Goal: Information Seeking & Learning: Check status

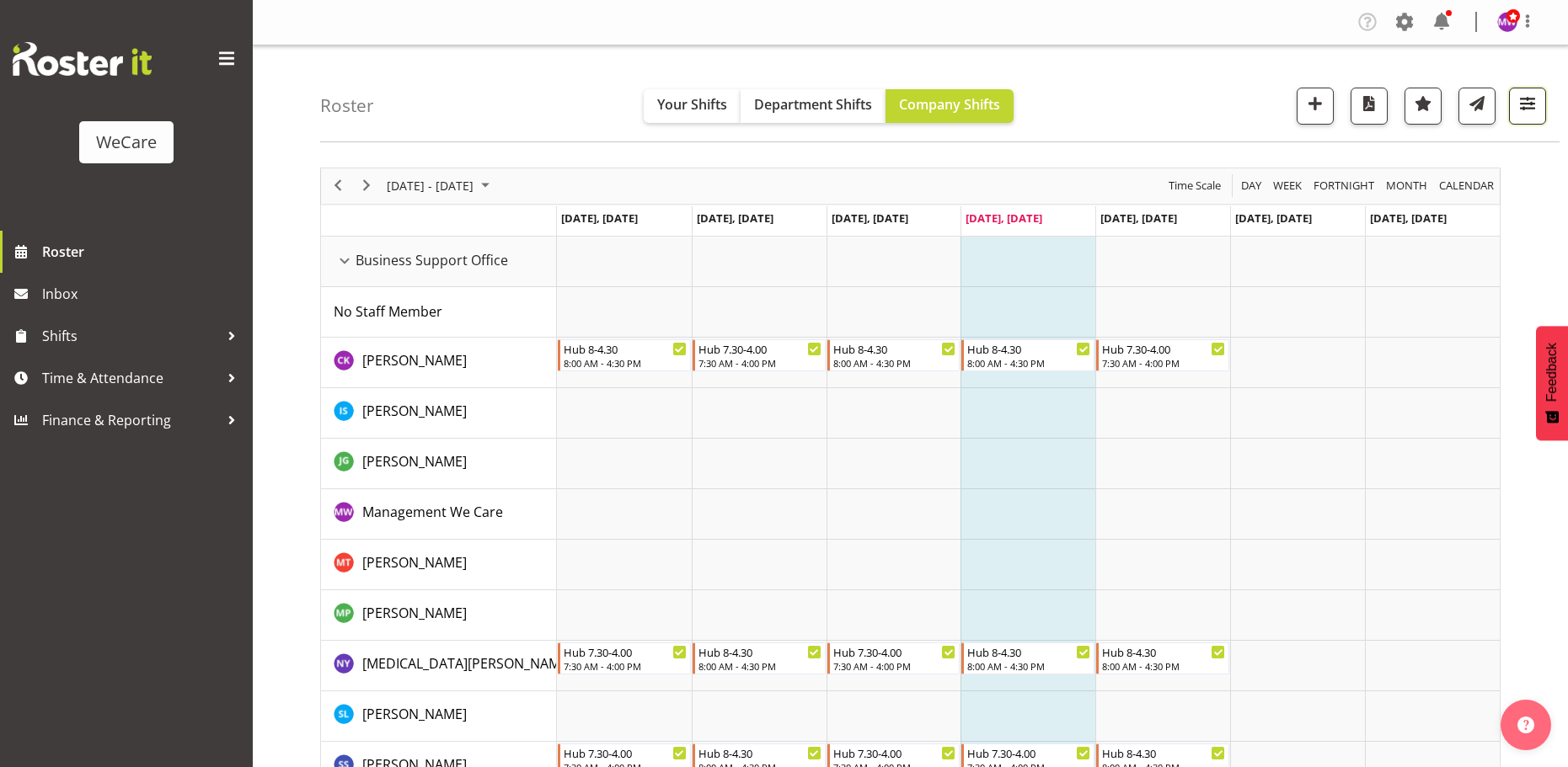
click at [1532, 106] on span "button" at bounding box center [1527, 103] width 22 height 22
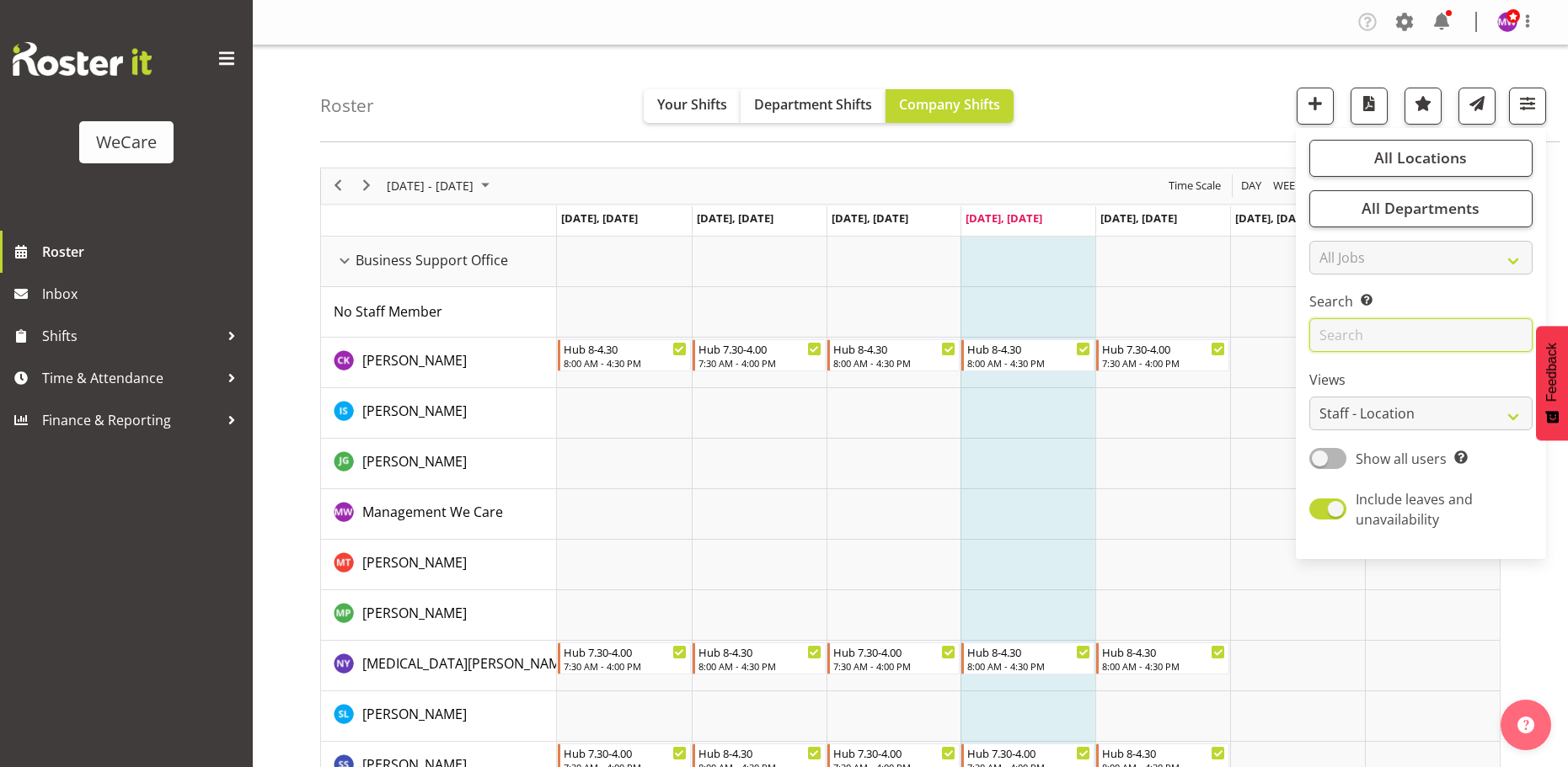
click at [1377, 337] on input "text" at bounding box center [1421, 335] width 223 height 34
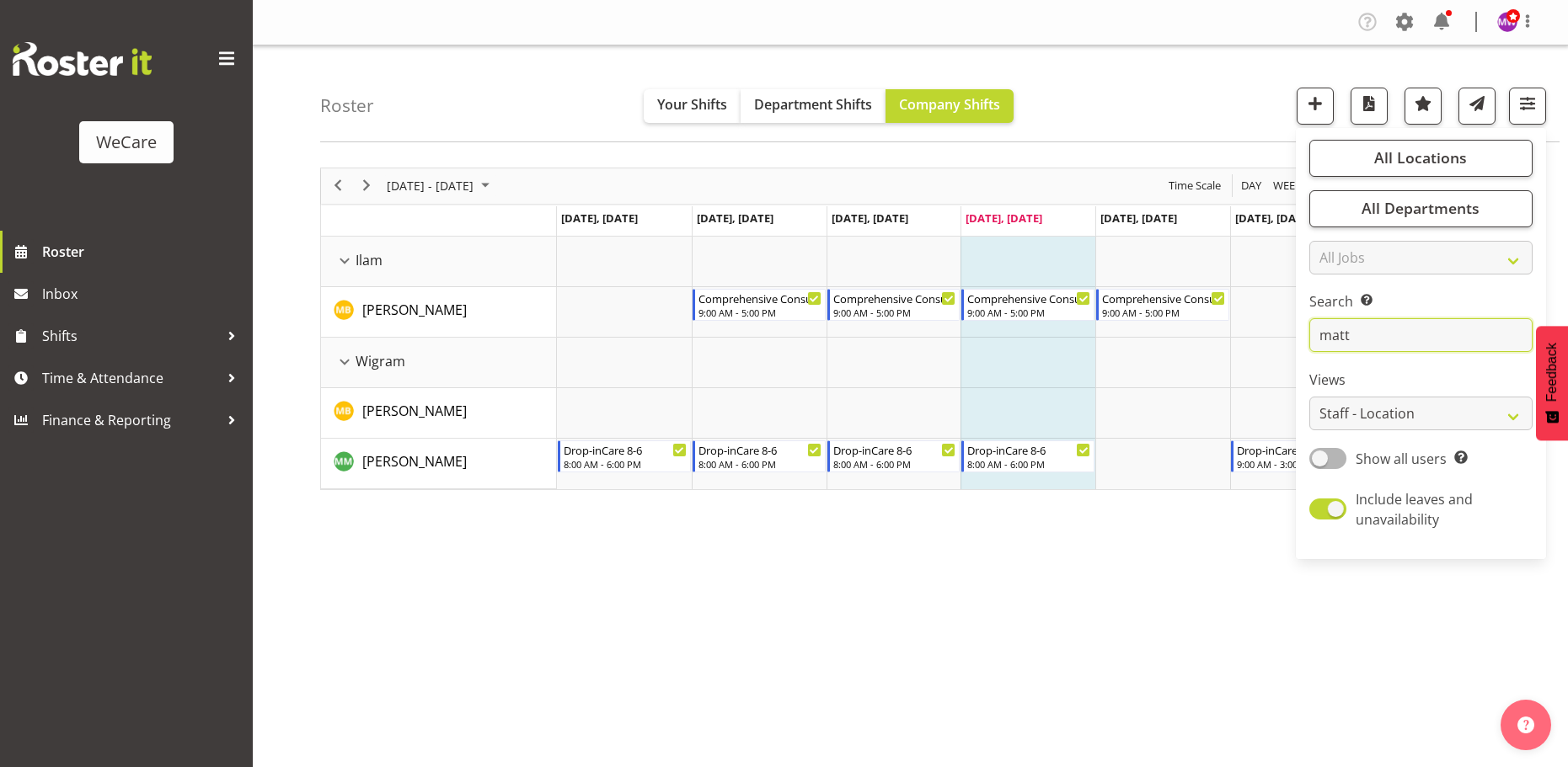
type input "matt"
click at [745, 553] on div "[DATE] - [DATE] [DATE] Day Week Fortnight Month calendar Month Agenda Time Scal…" at bounding box center [944, 492] width 1247 height 674
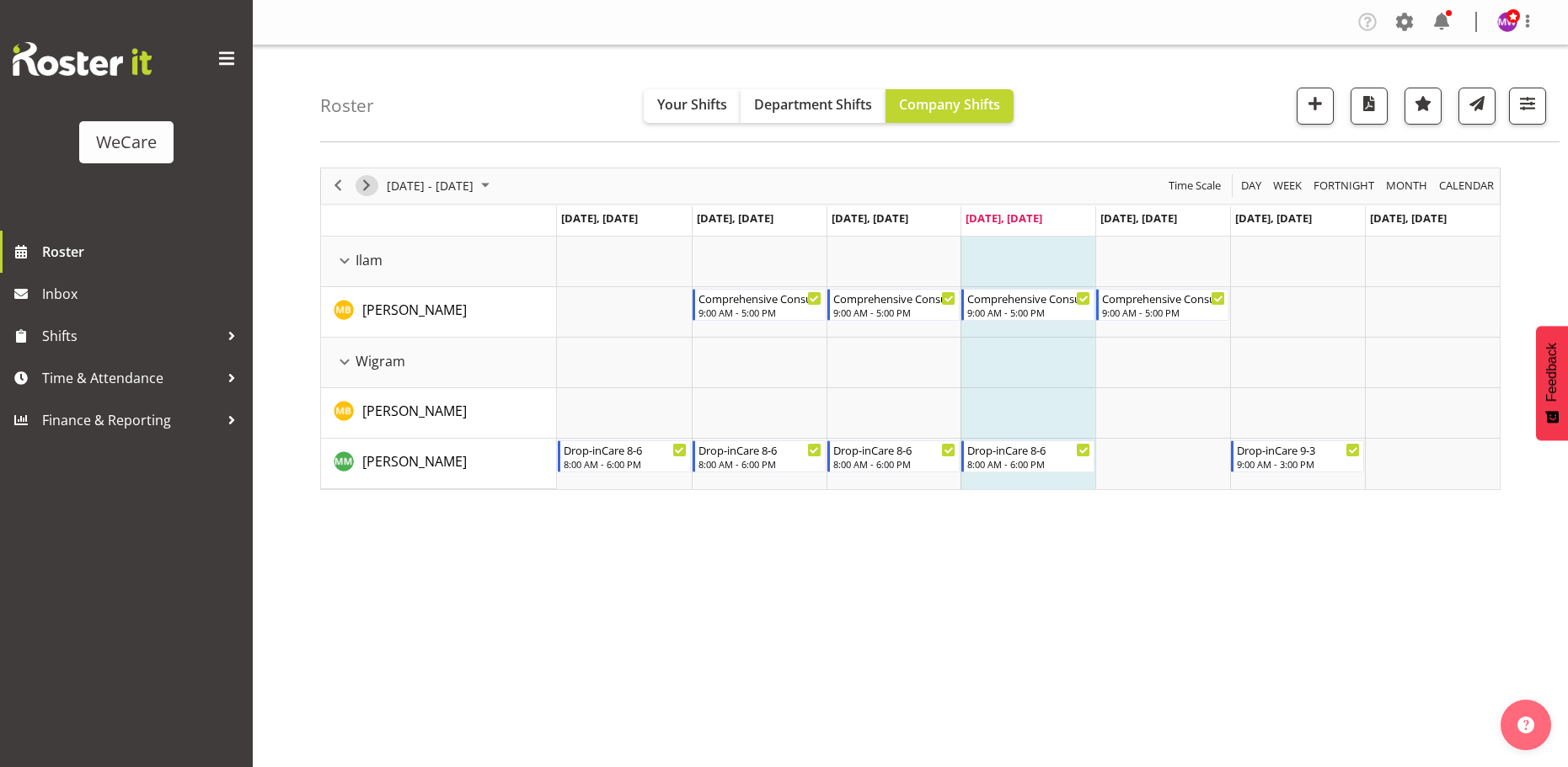
click at [374, 187] on span "Next" at bounding box center [366, 186] width 20 height 21
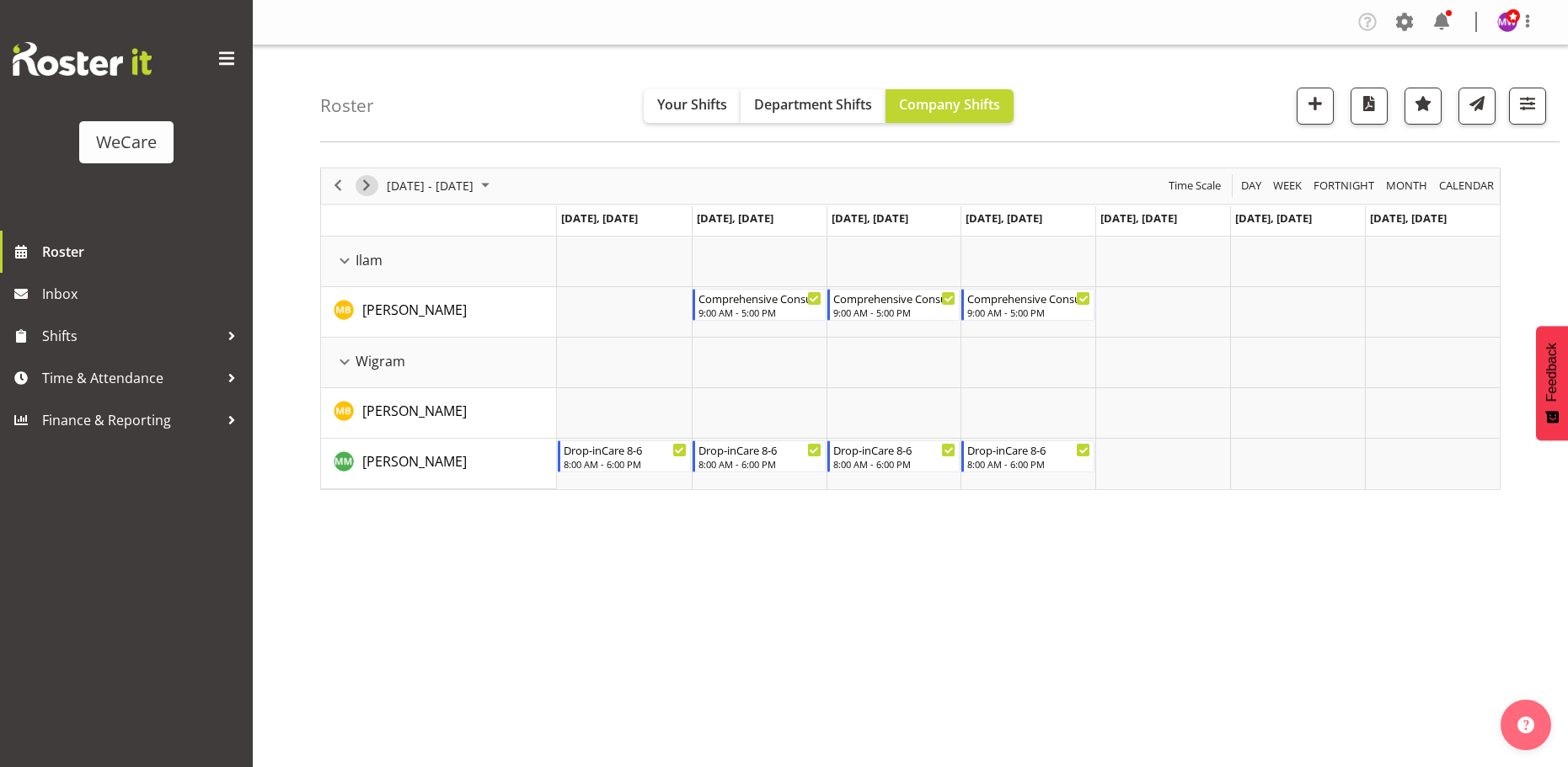
click at [372, 186] on span "Next" at bounding box center [366, 186] width 20 height 21
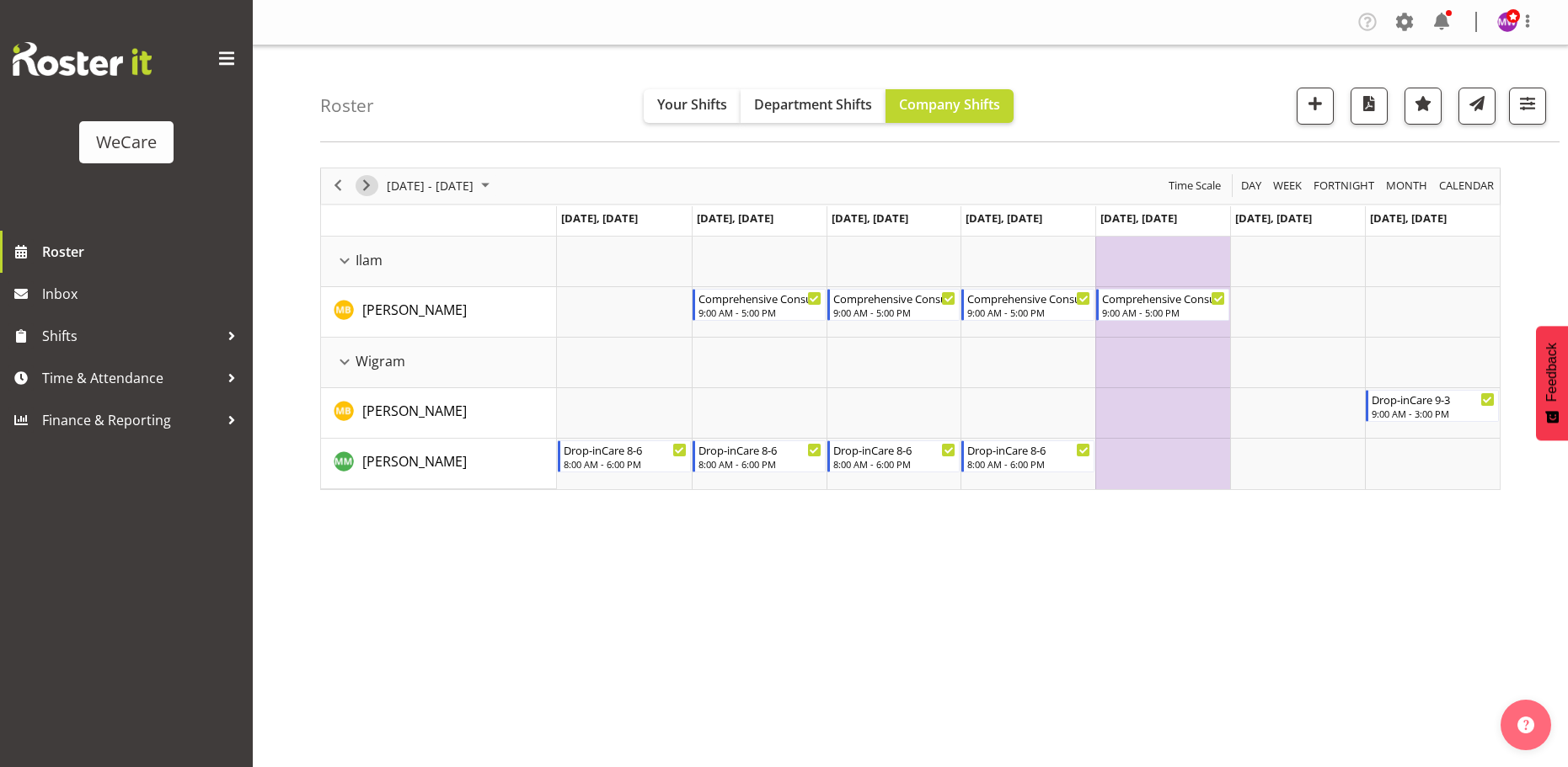
click at [362, 186] on span "Next" at bounding box center [366, 186] width 20 height 21
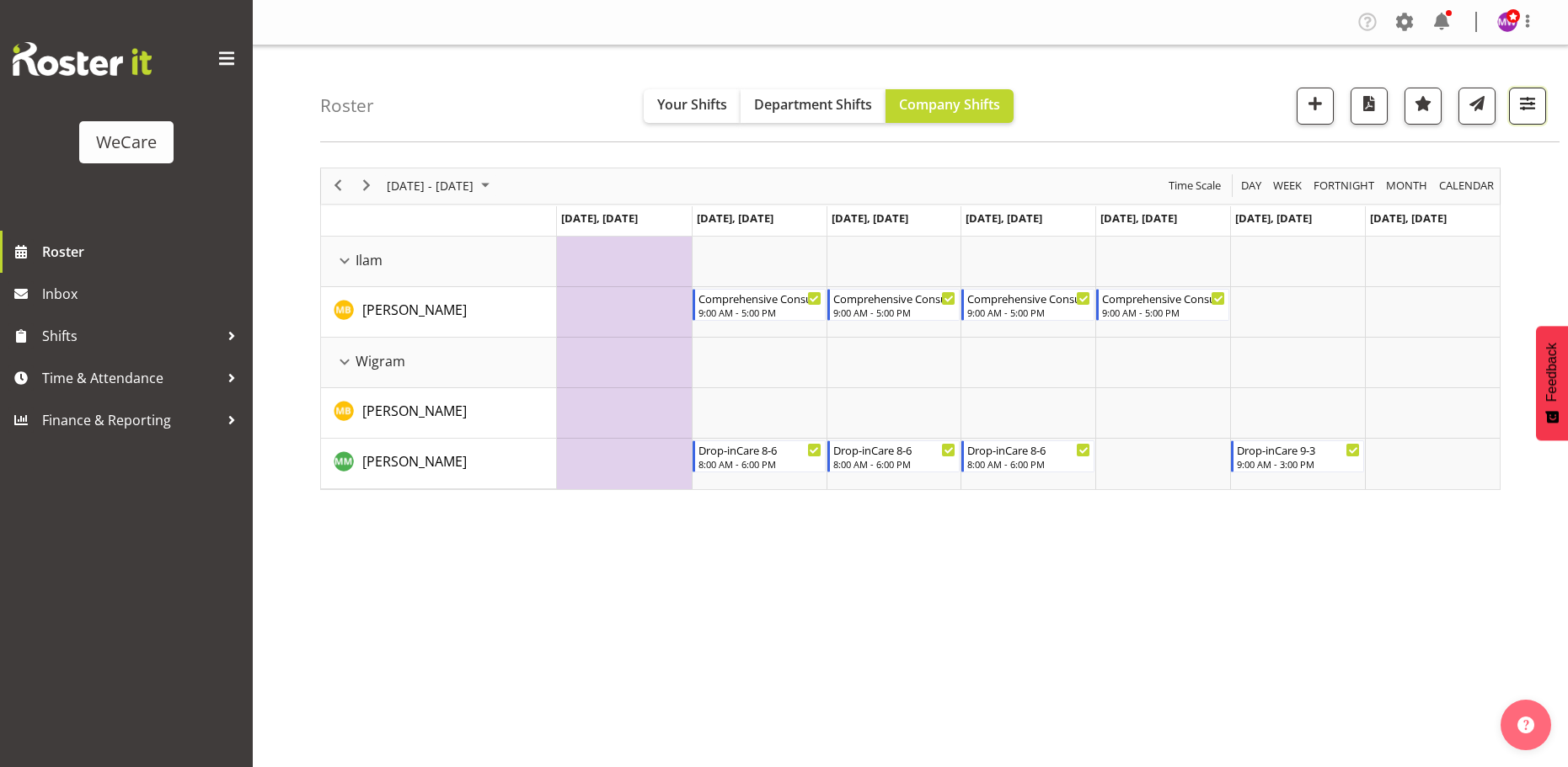
click at [1529, 108] on span "button" at bounding box center [1527, 103] width 22 height 22
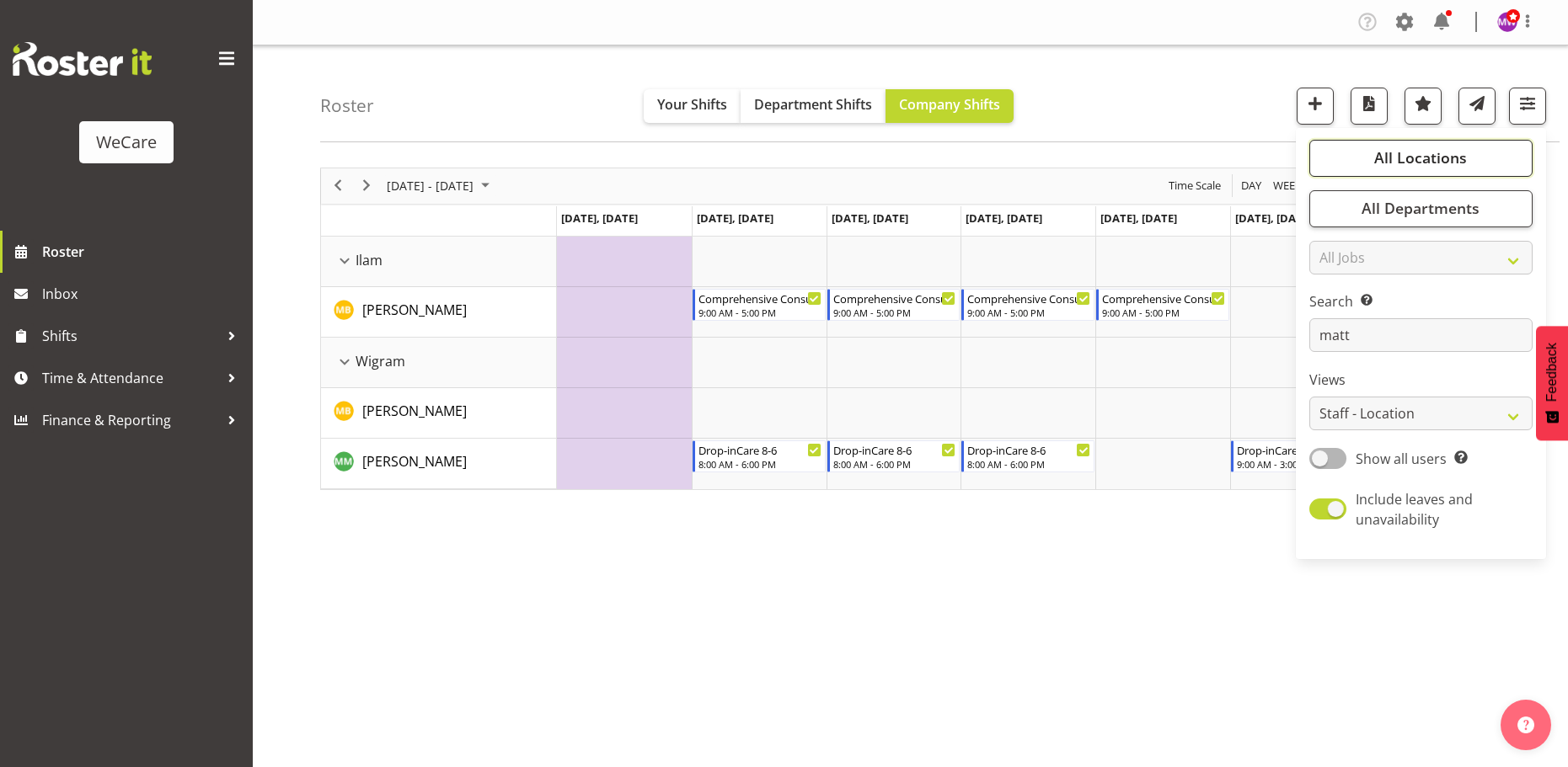
click at [1453, 158] on span "All Locations" at bounding box center [1421, 157] width 92 height 20
click at [1334, 257] on span at bounding box center [1329, 261] width 13 height 13
click at [1334, 257] on input "Faringdon" at bounding box center [1327, 260] width 11 height 11
checkbox input "false"
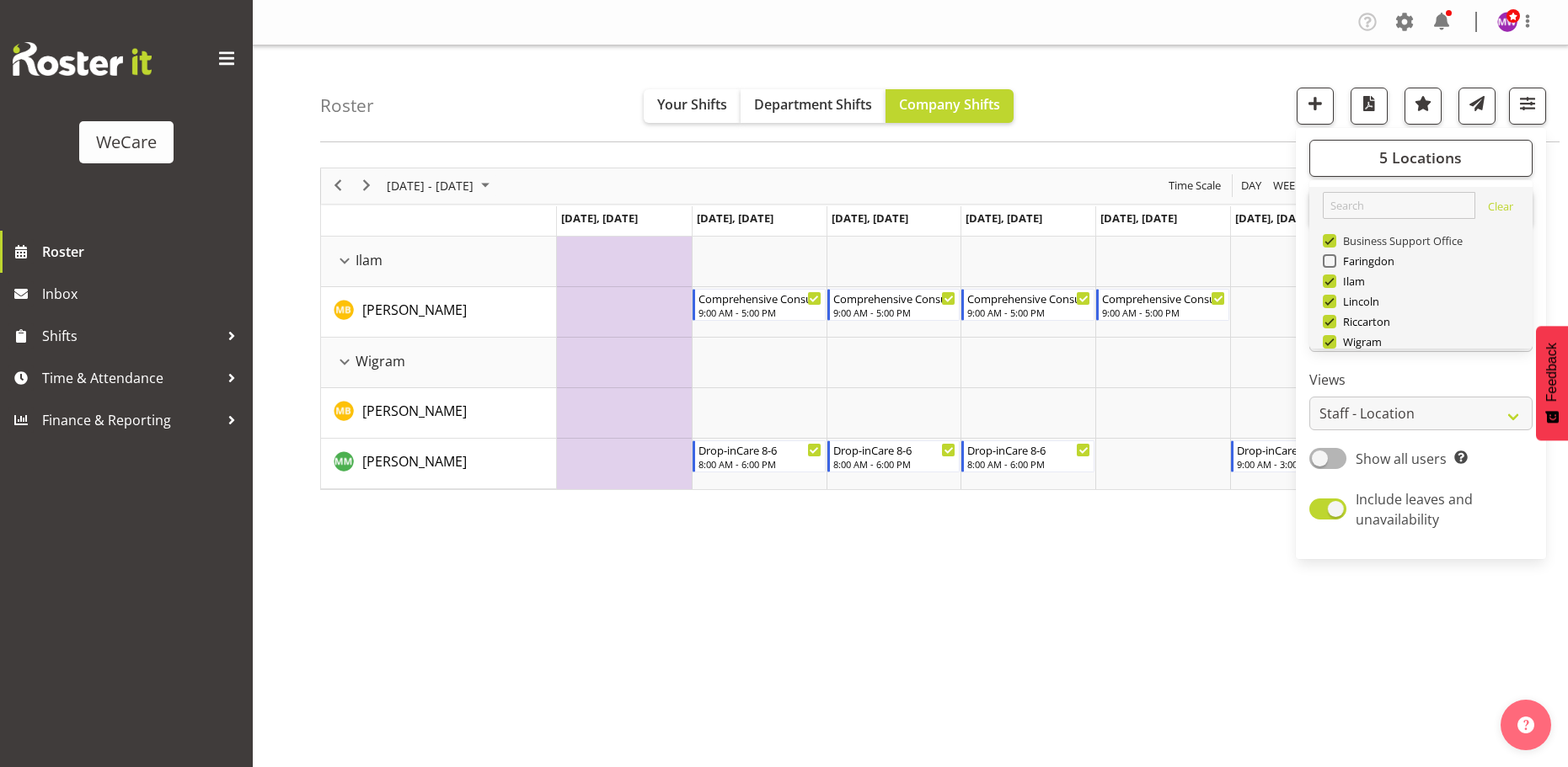
click at [1332, 237] on span at bounding box center [1329, 241] width 13 height 13
click at [1332, 237] on input "Business Support Office" at bounding box center [1327, 240] width 11 height 11
checkbox input "false"
click at [1332, 296] on span at bounding box center [1329, 301] width 13 height 13
click at [1332, 296] on input "Lincoln" at bounding box center [1327, 300] width 11 height 11
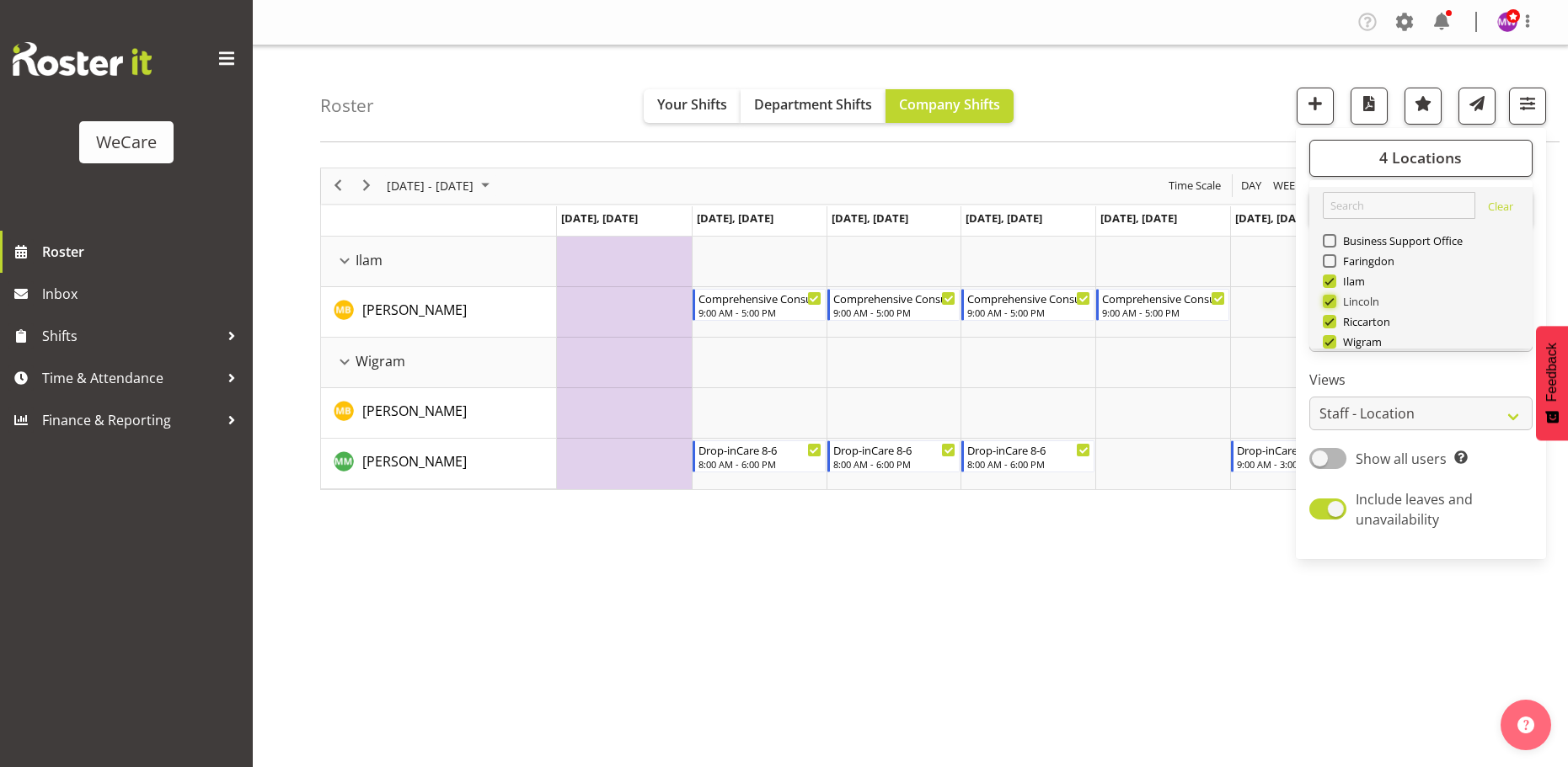
checkbox input "false"
click at [1333, 320] on span at bounding box center [1329, 321] width 13 height 13
click at [1333, 320] on input "Riccarton" at bounding box center [1327, 320] width 11 height 11
click at [1331, 320] on span at bounding box center [1329, 321] width 13 height 13
click at [1331, 320] on input "Riccarton" at bounding box center [1327, 320] width 11 height 11
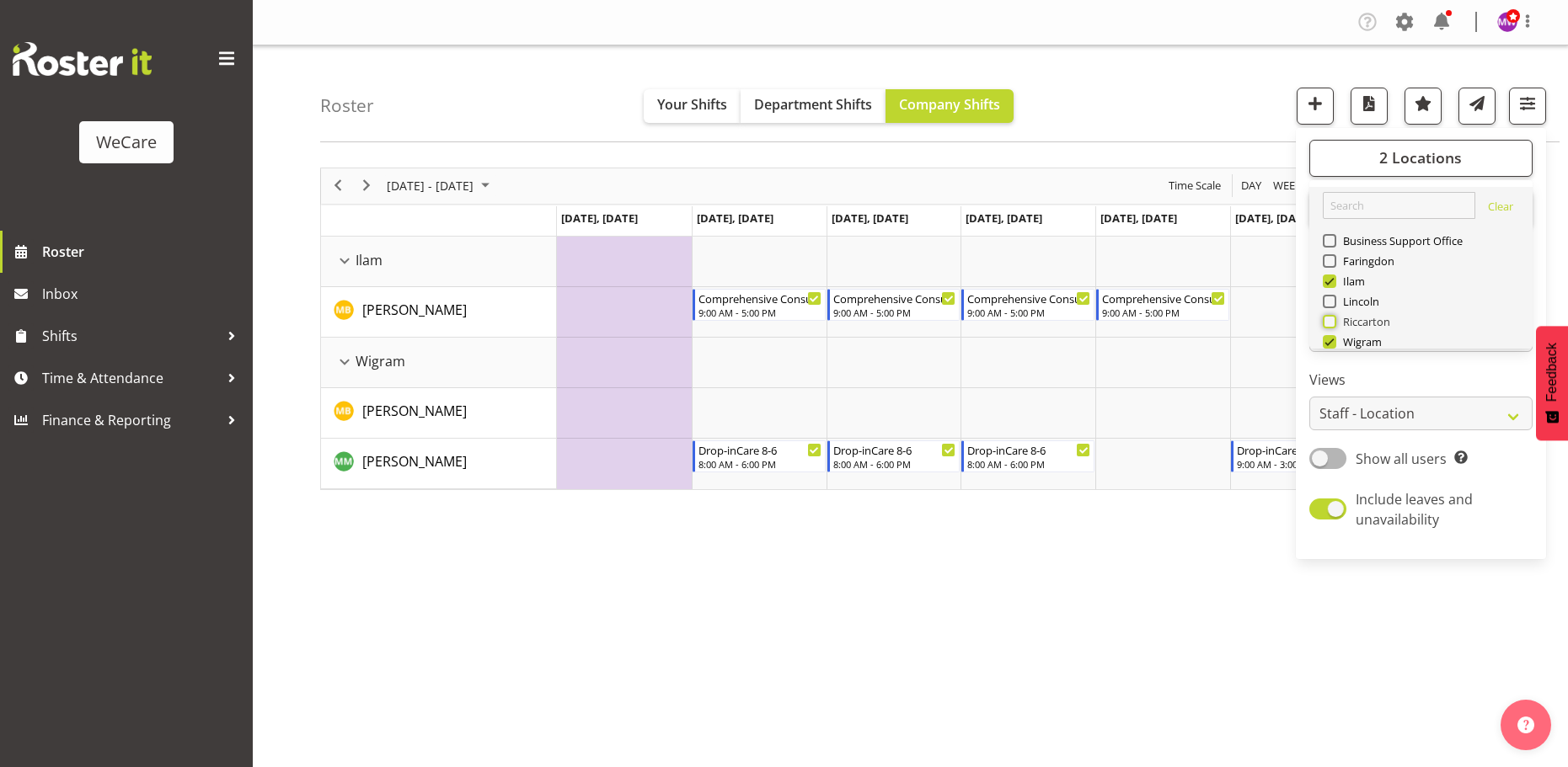
checkbox input "true"
click at [1331, 338] on span at bounding box center [1329, 342] width 13 height 13
click at [1331, 338] on input "Wigram" at bounding box center [1327, 341] width 11 height 11
checkbox input "false"
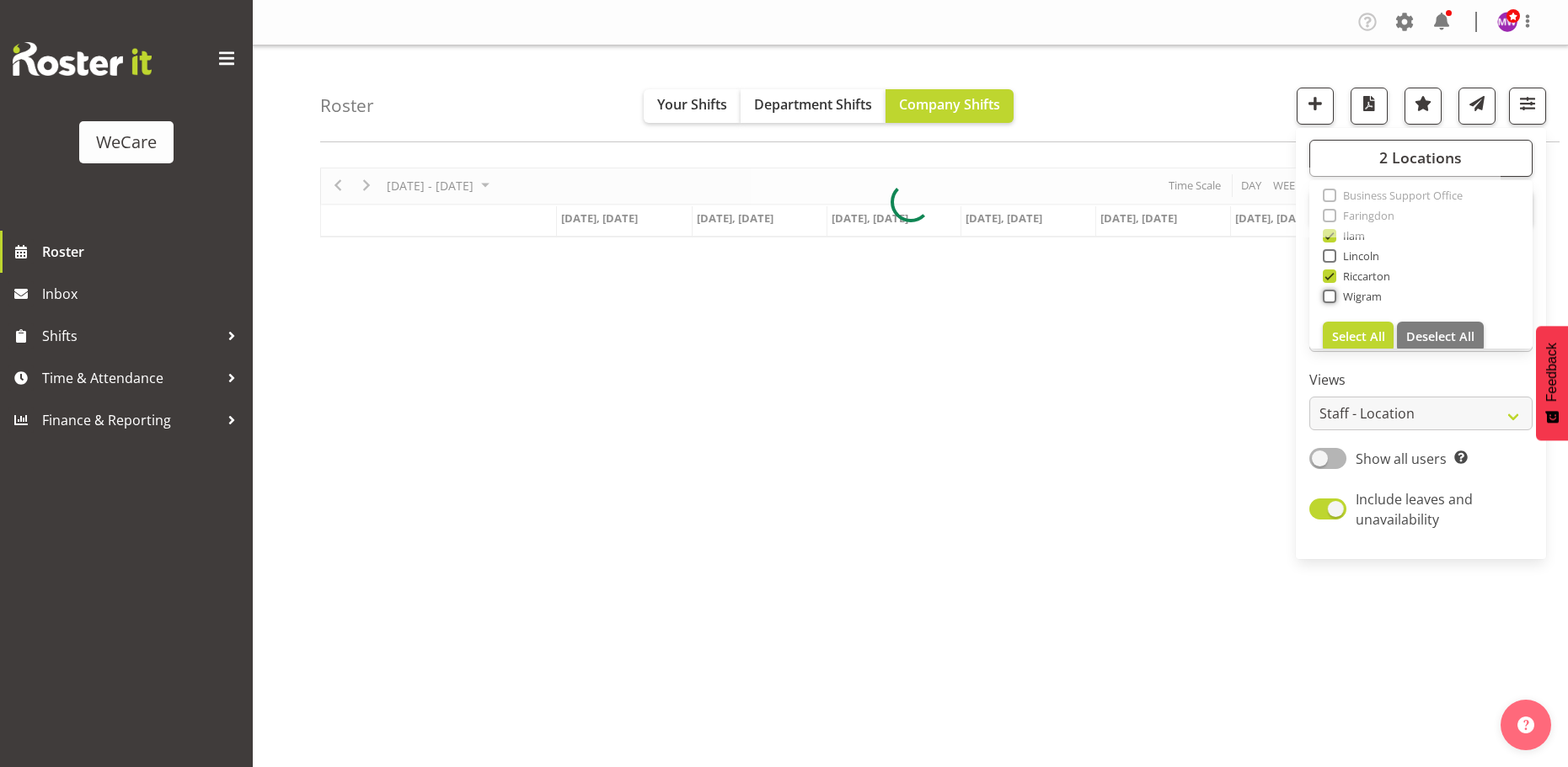
scroll to position [61, 0]
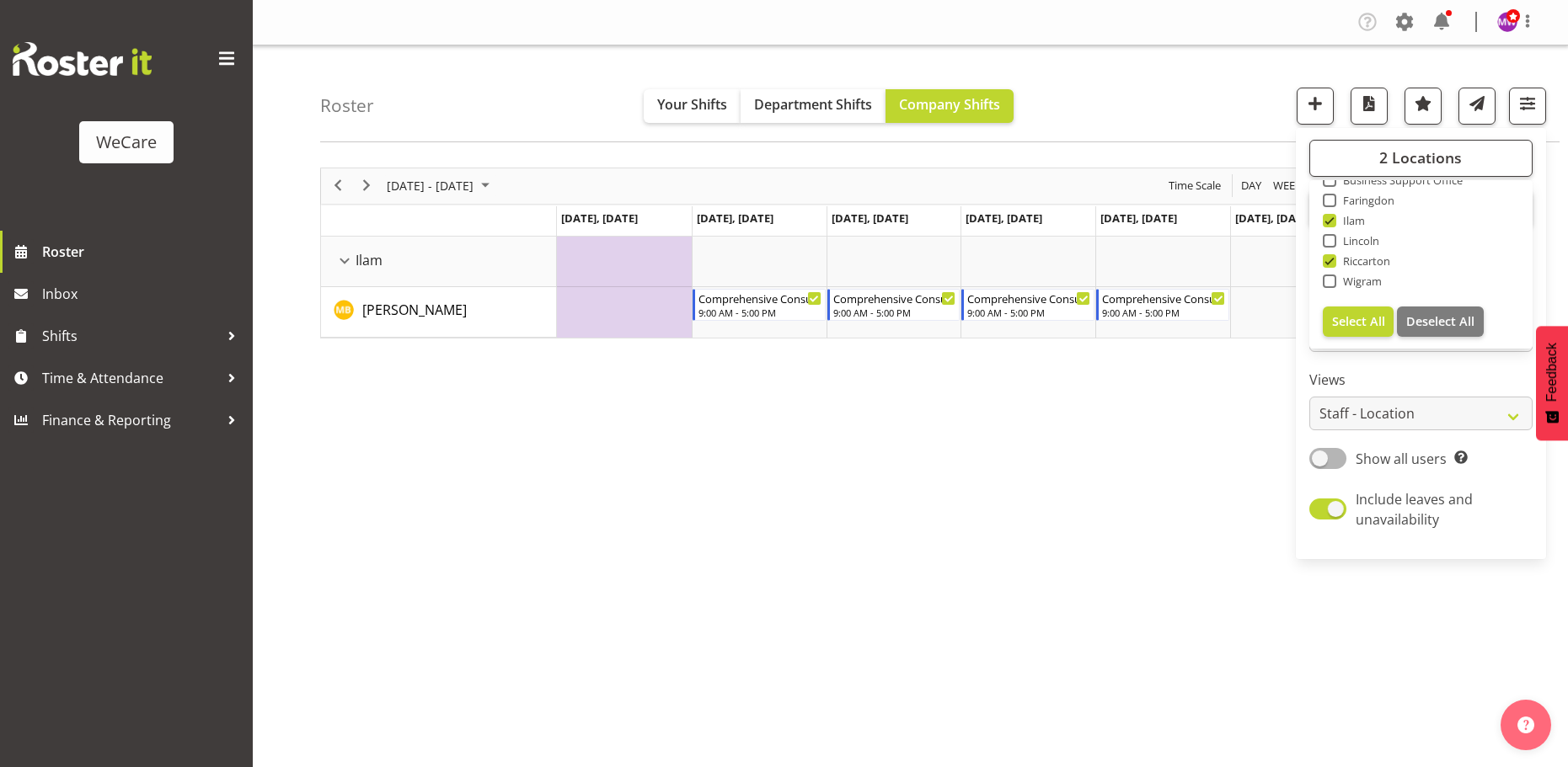
drag, startPoint x: 1171, startPoint y: 440, endPoint x: 1188, endPoint y: 437, distance: 17.3
click at [1174, 440] on div "[DATE] - [DATE] [DATE] Day Week Fortnight Month calendar Month Agenda Time Scal…" at bounding box center [944, 492] width 1247 height 674
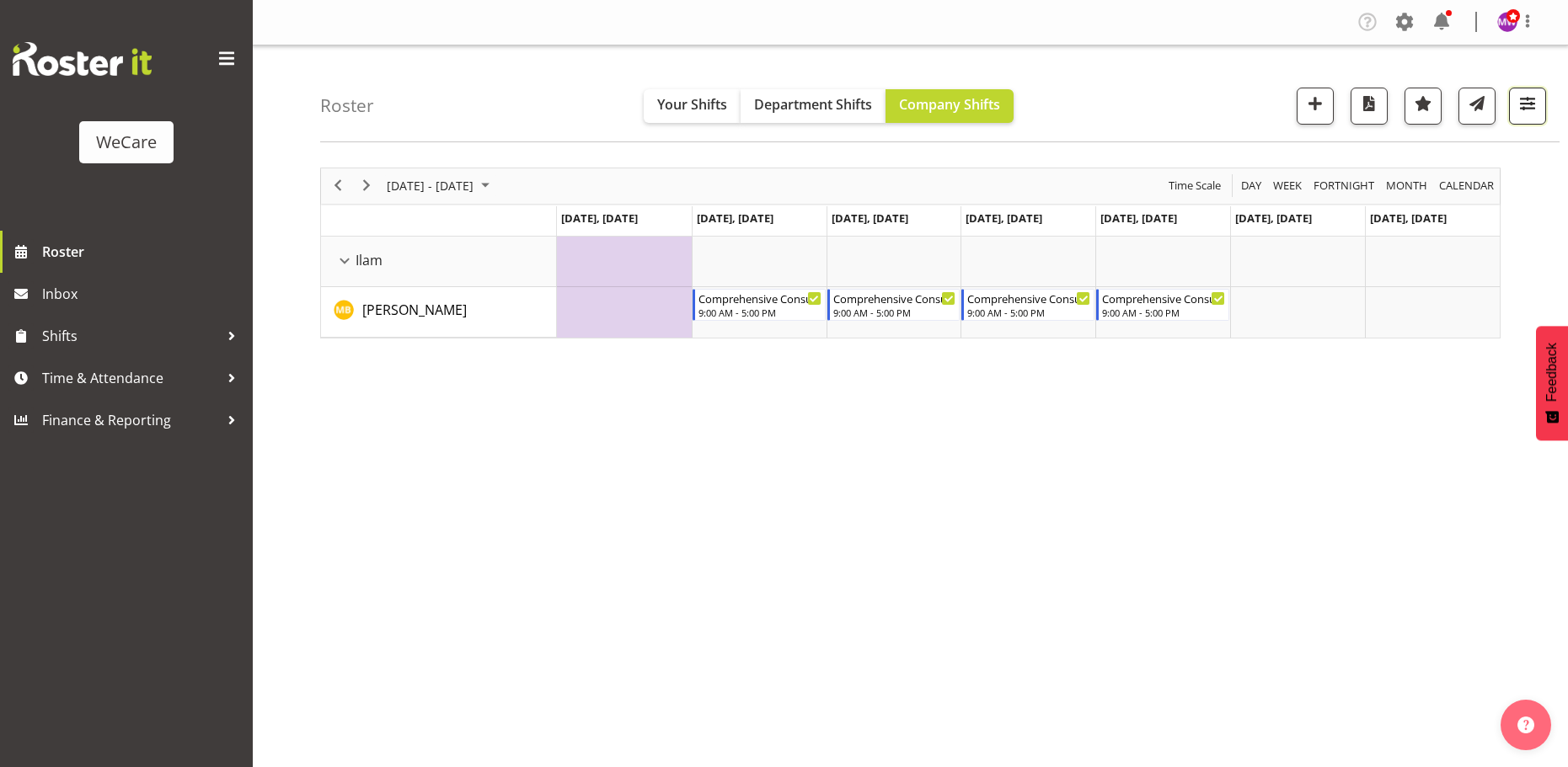
click at [1541, 116] on button "button" at bounding box center [1528, 106] width 38 height 38
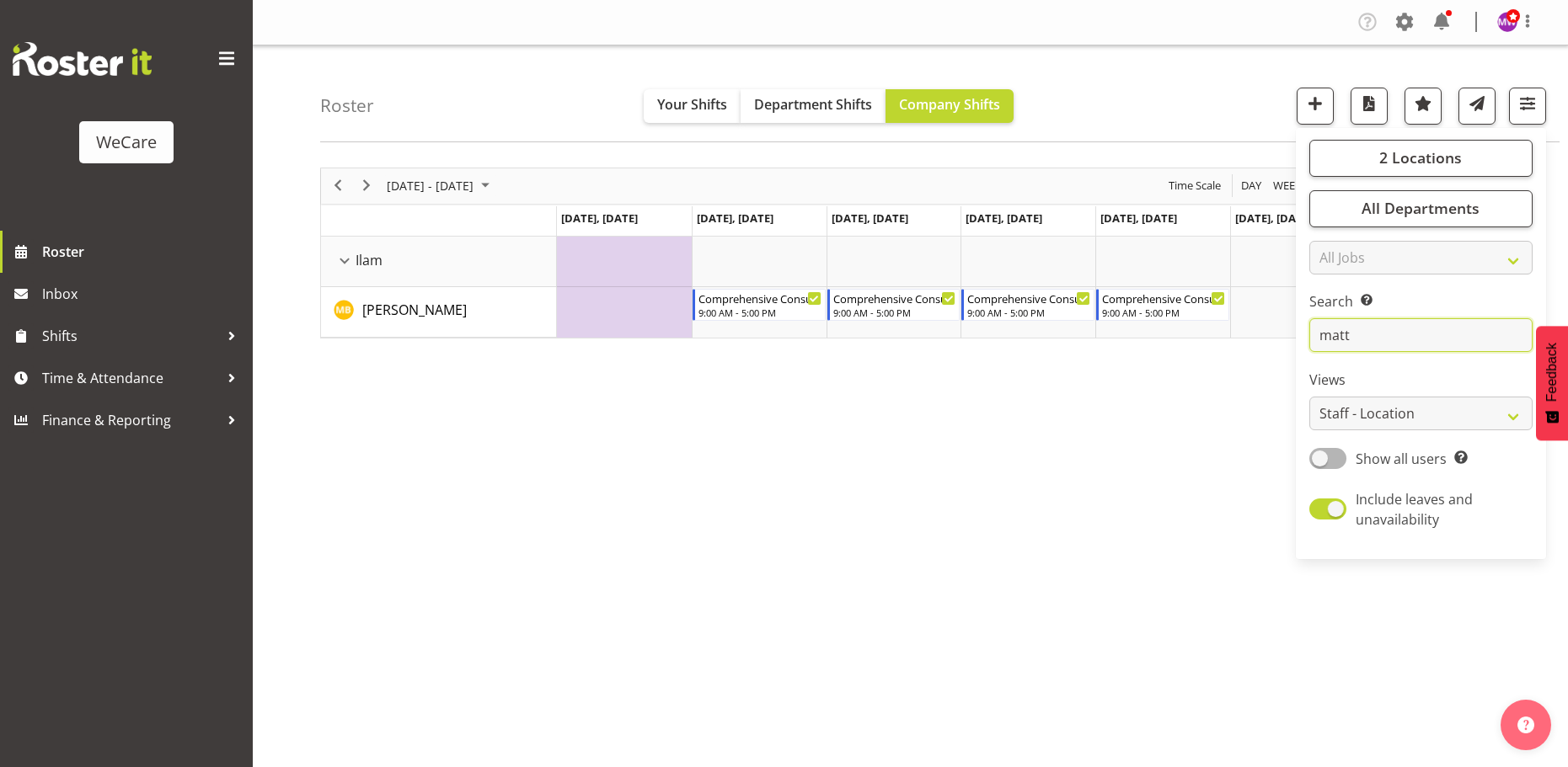
click at [1395, 323] on input "matt" at bounding box center [1421, 335] width 223 height 34
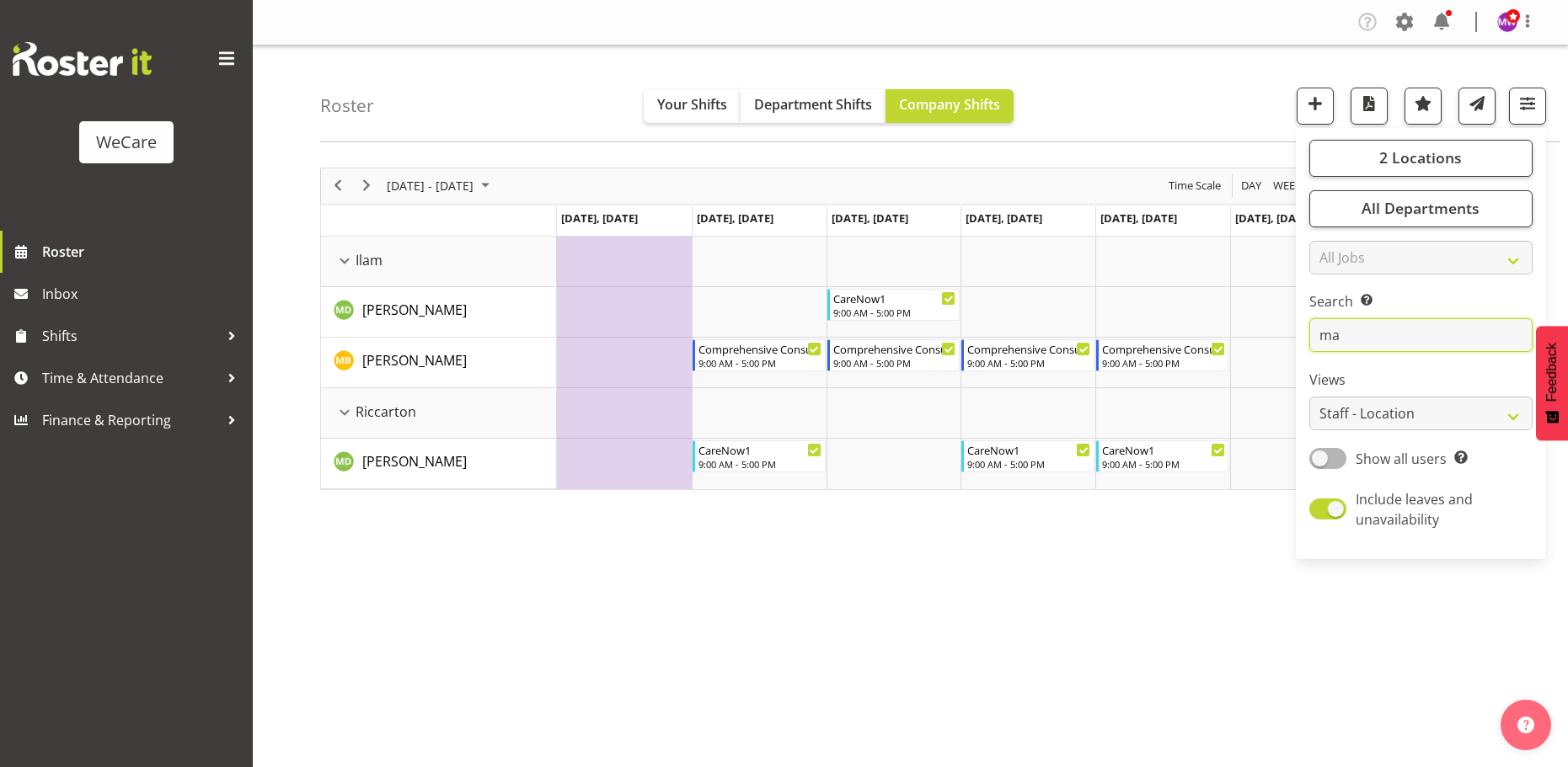
type input "m"
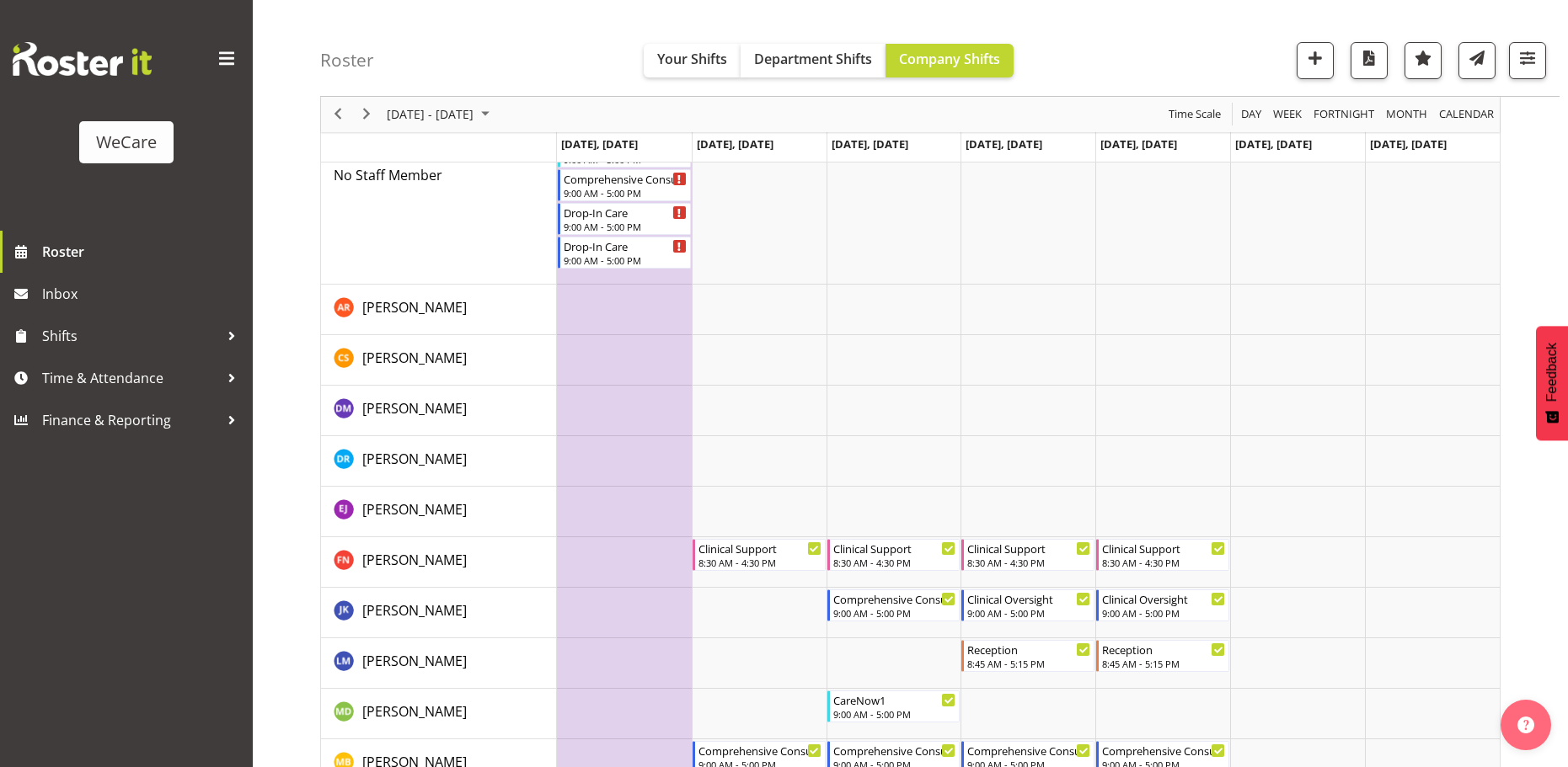
scroll to position [168, 0]
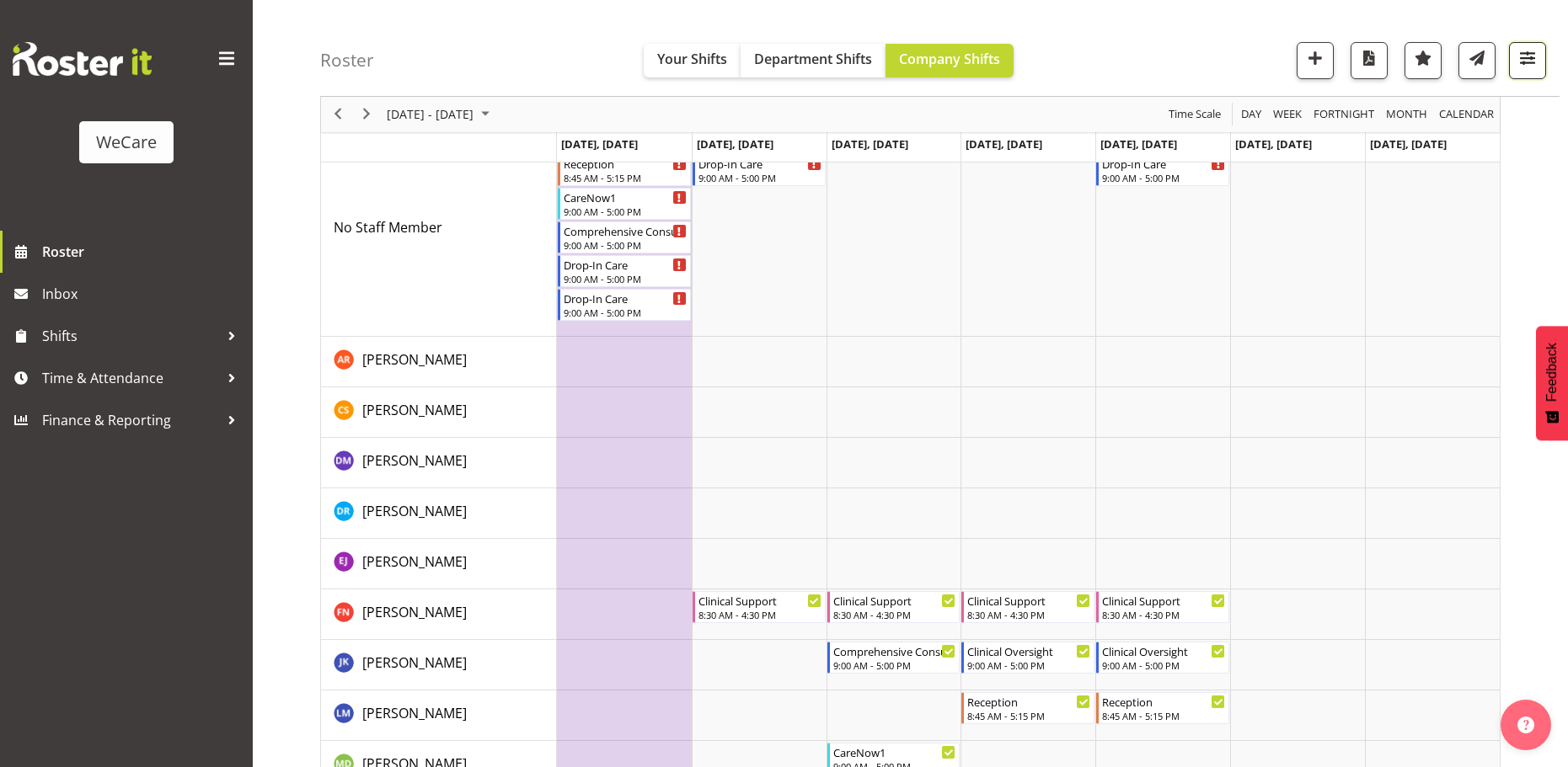
click at [1535, 64] on span "button" at bounding box center [1527, 58] width 22 height 22
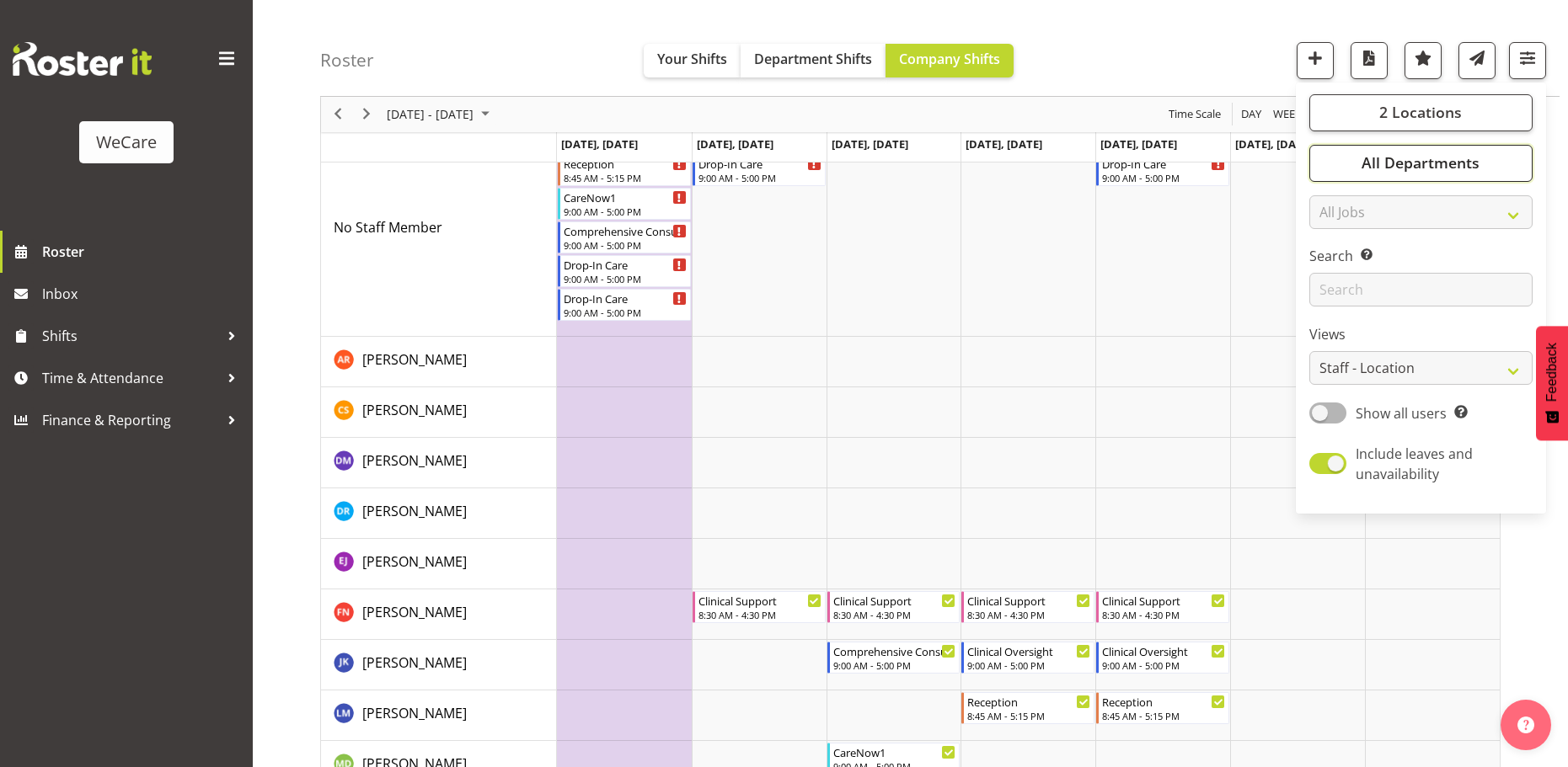
click at [1463, 157] on span "All Departments" at bounding box center [1420, 163] width 118 height 20
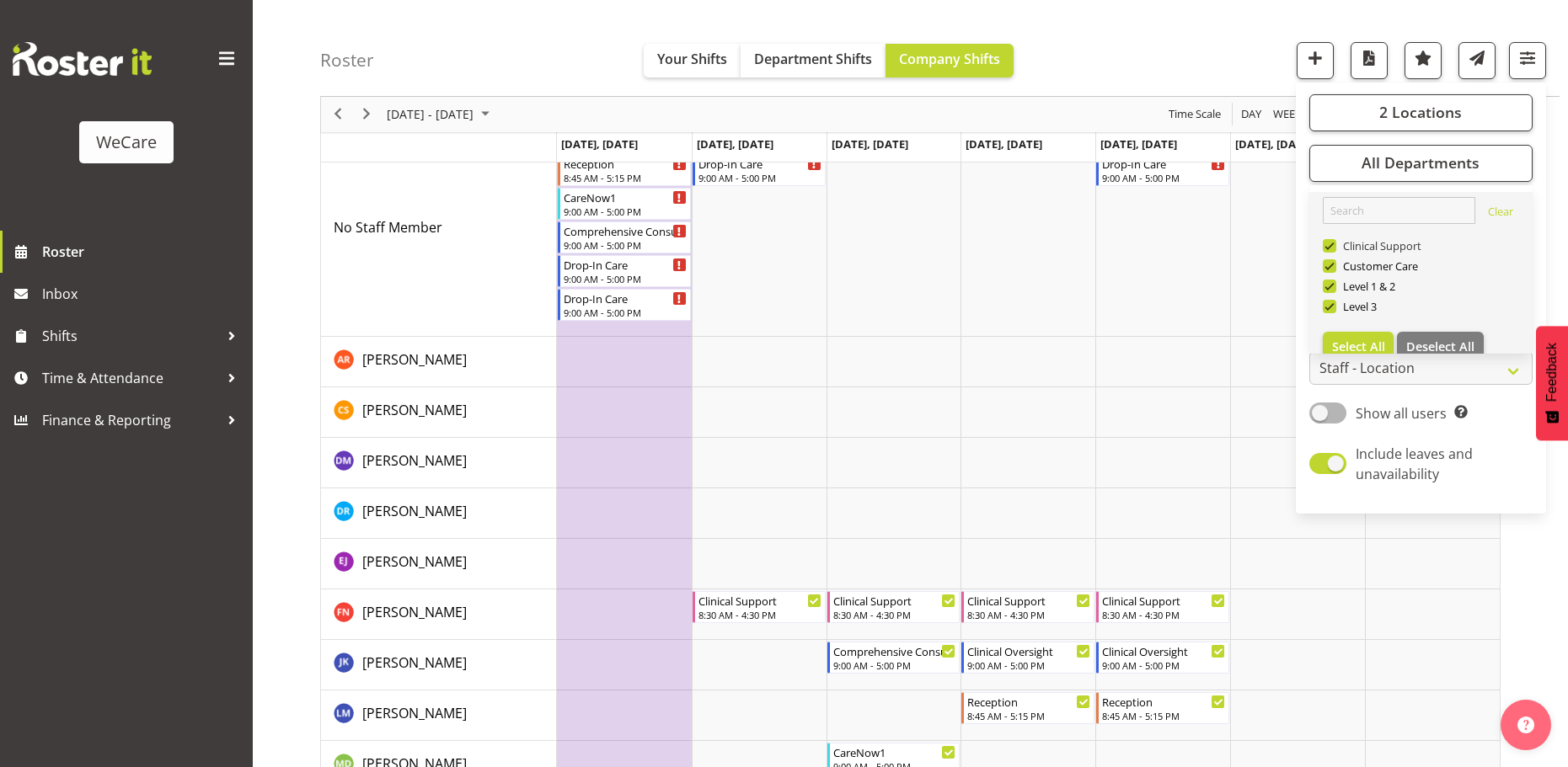
click at [1332, 246] on span at bounding box center [1329, 246] width 13 height 13
click at [1332, 246] on input "Clinical Support" at bounding box center [1327, 245] width 11 height 11
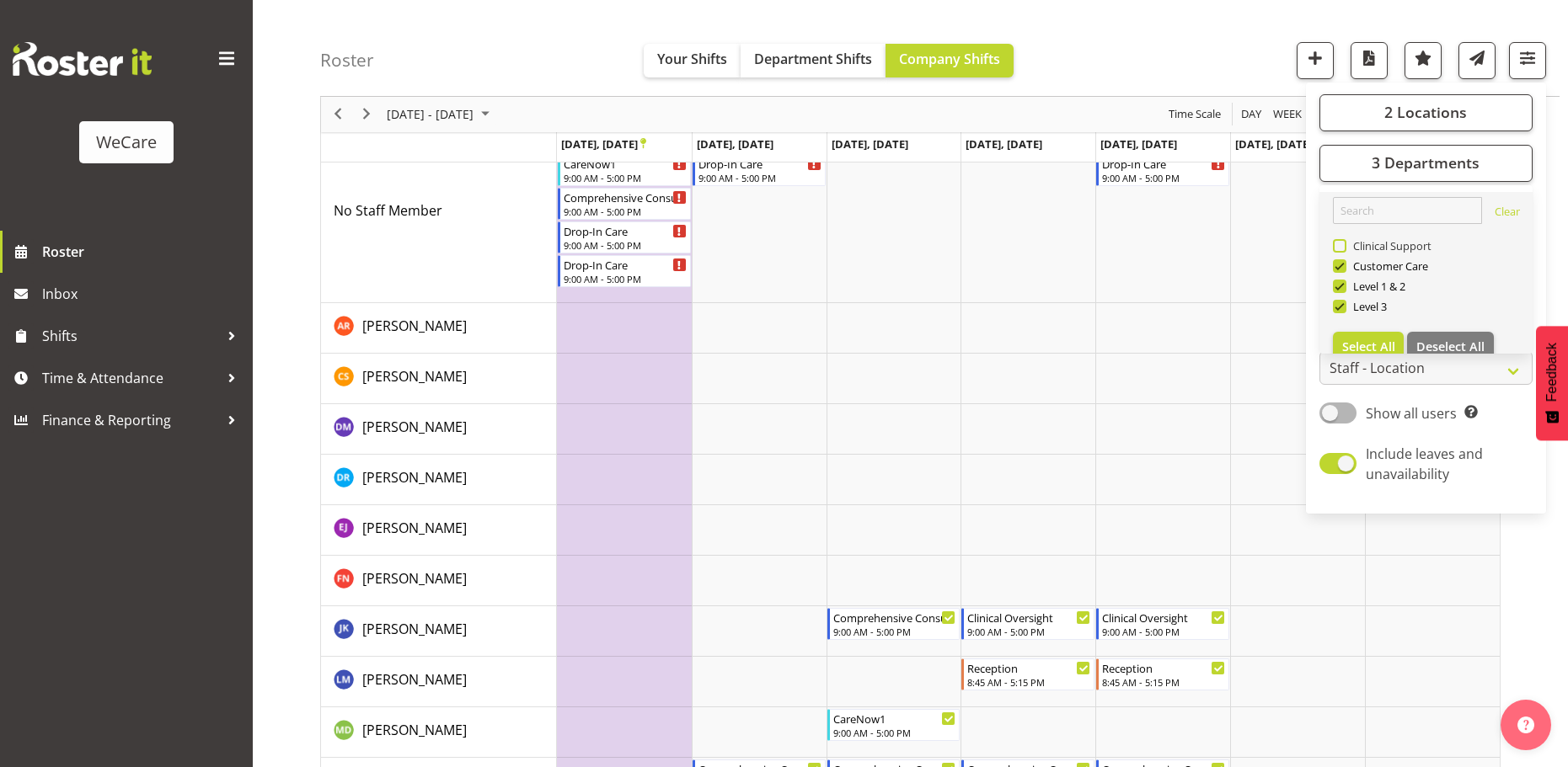
click at [1341, 246] on span at bounding box center [1340, 246] width 13 height 13
click at [1341, 246] on input "Clinical Support" at bounding box center [1338, 245] width 11 height 11
checkbox input "true"
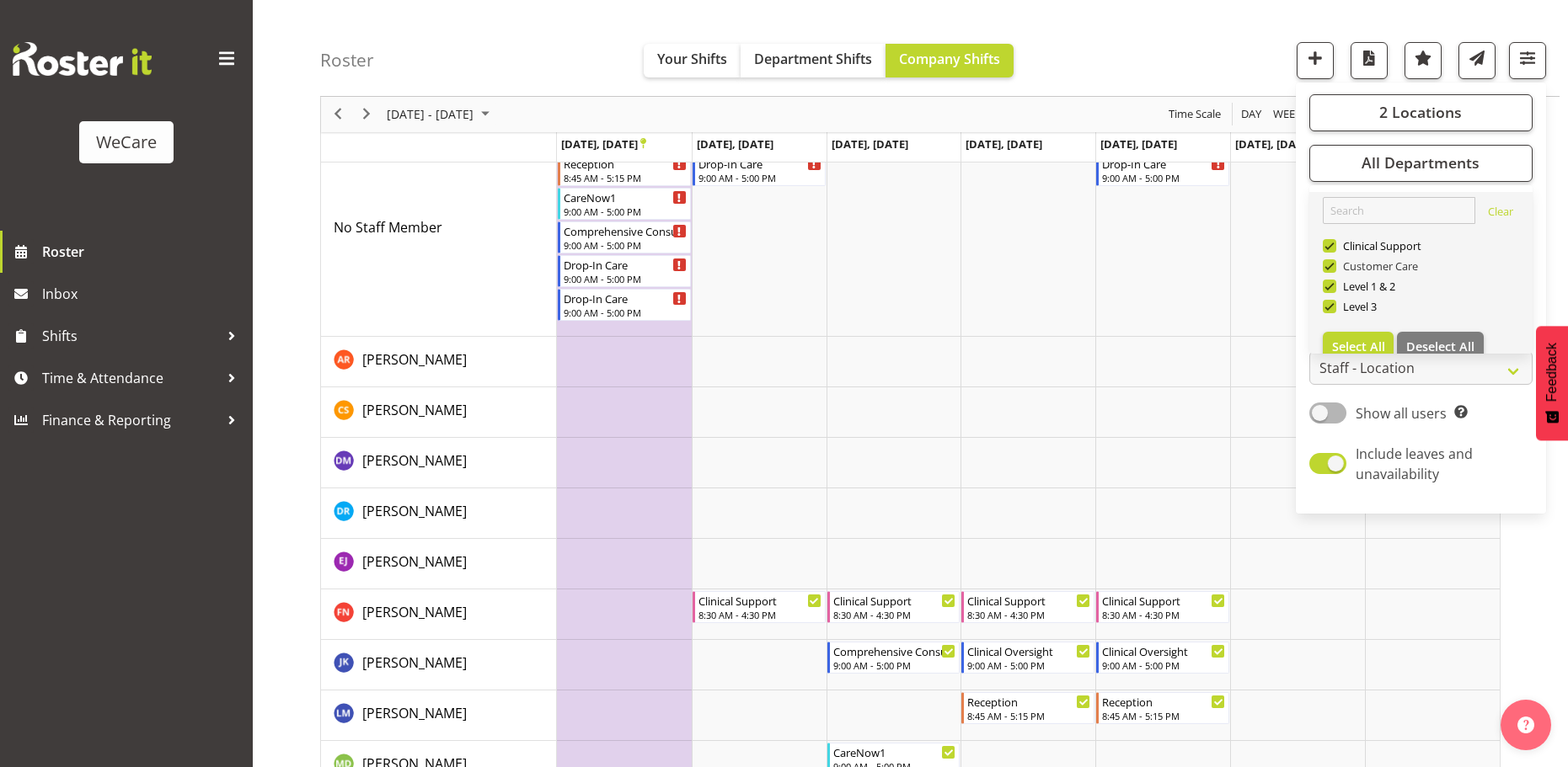
click at [1333, 265] on span at bounding box center [1329, 267] width 13 height 13
click at [1333, 265] on input "Customer Care" at bounding box center [1327, 266] width 11 height 11
checkbox input "false"
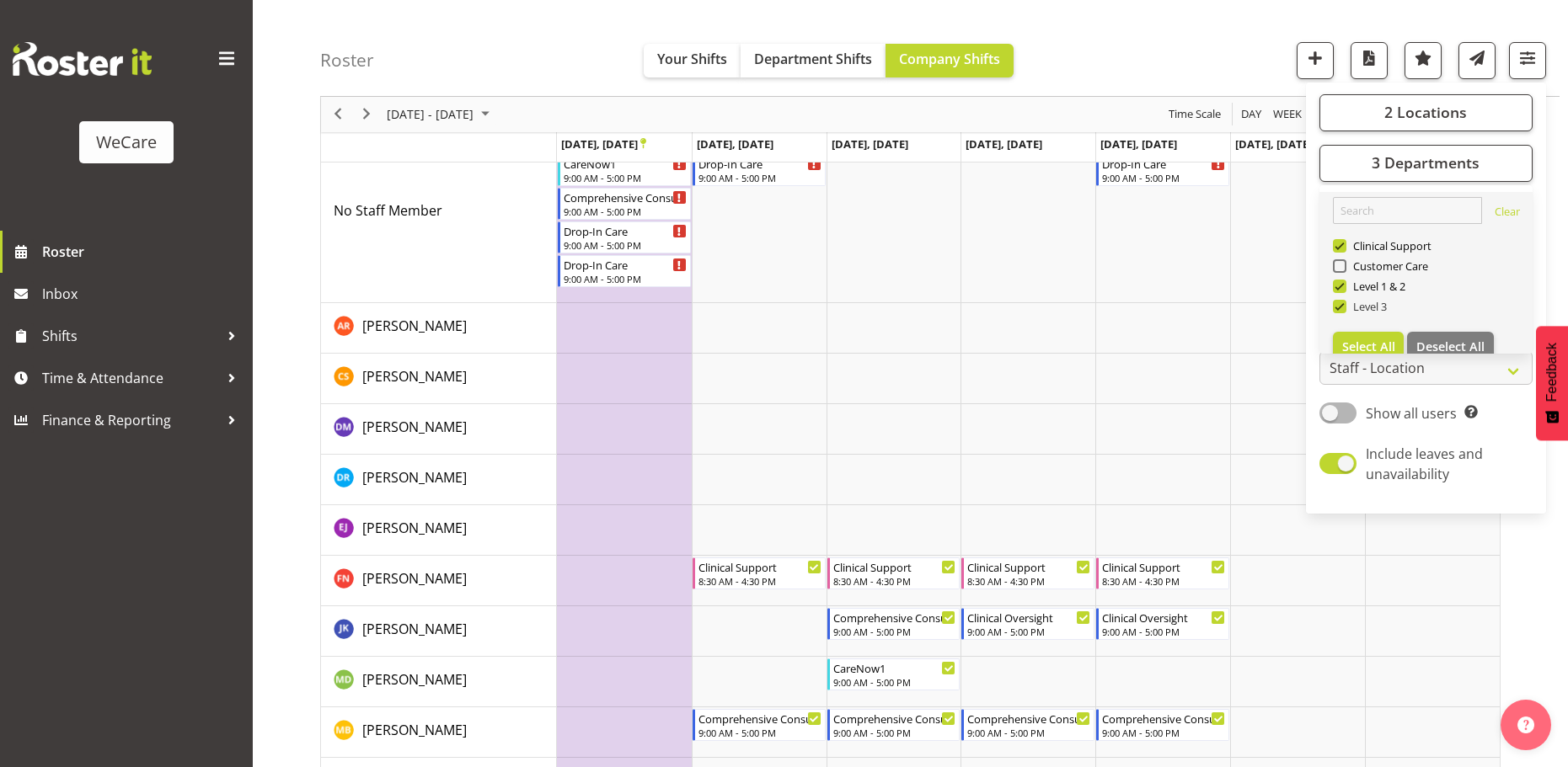
click at [1344, 305] on span at bounding box center [1340, 307] width 13 height 13
click at [1344, 305] on input "Level 3" at bounding box center [1338, 306] width 11 height 11
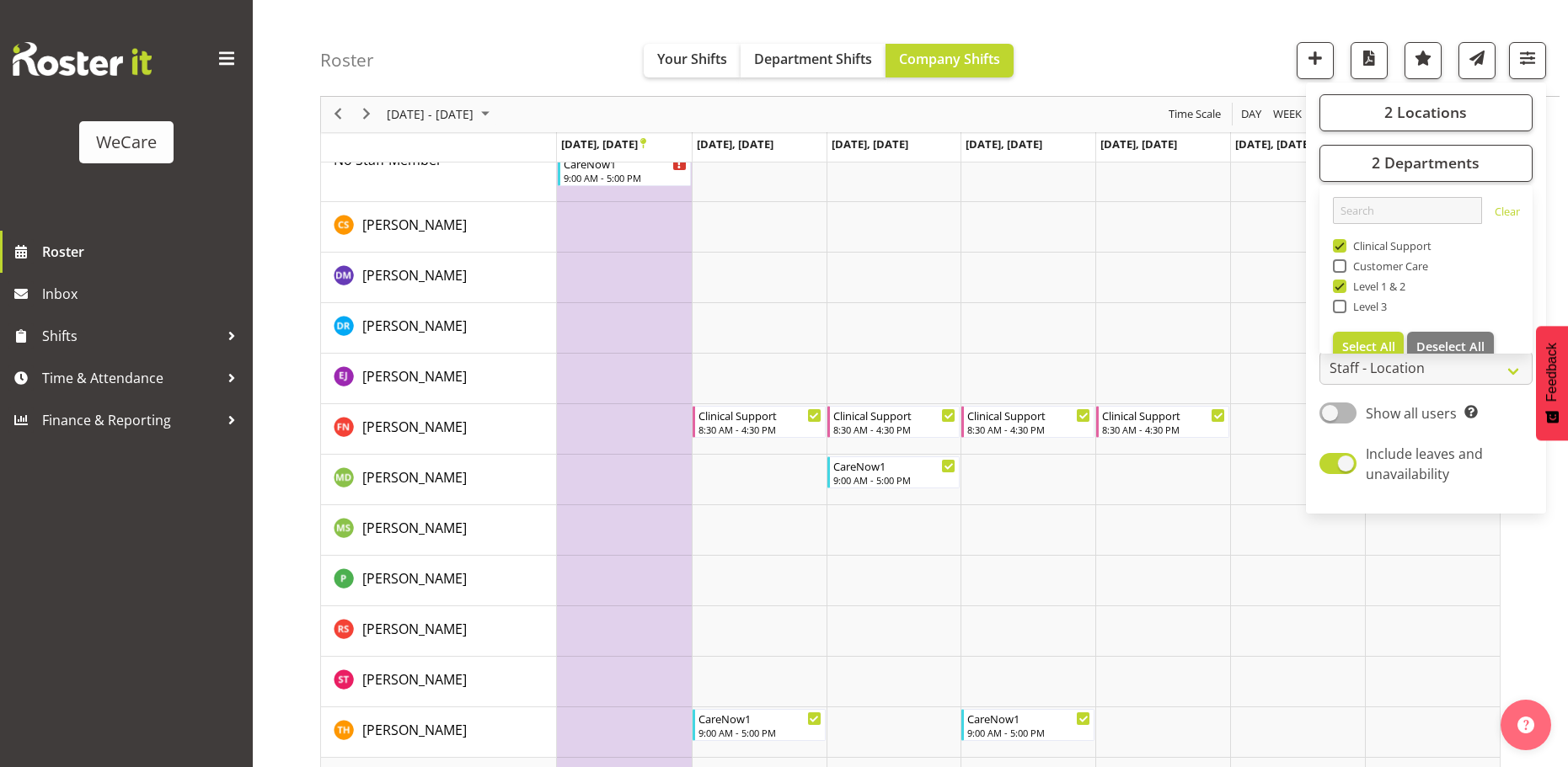
click at [502, 36] on div "Roster Your Shifts Department Shifts Company Shifts 2 Locations Clear Business …" at bounding box center [939, 48] width 1239 height 97
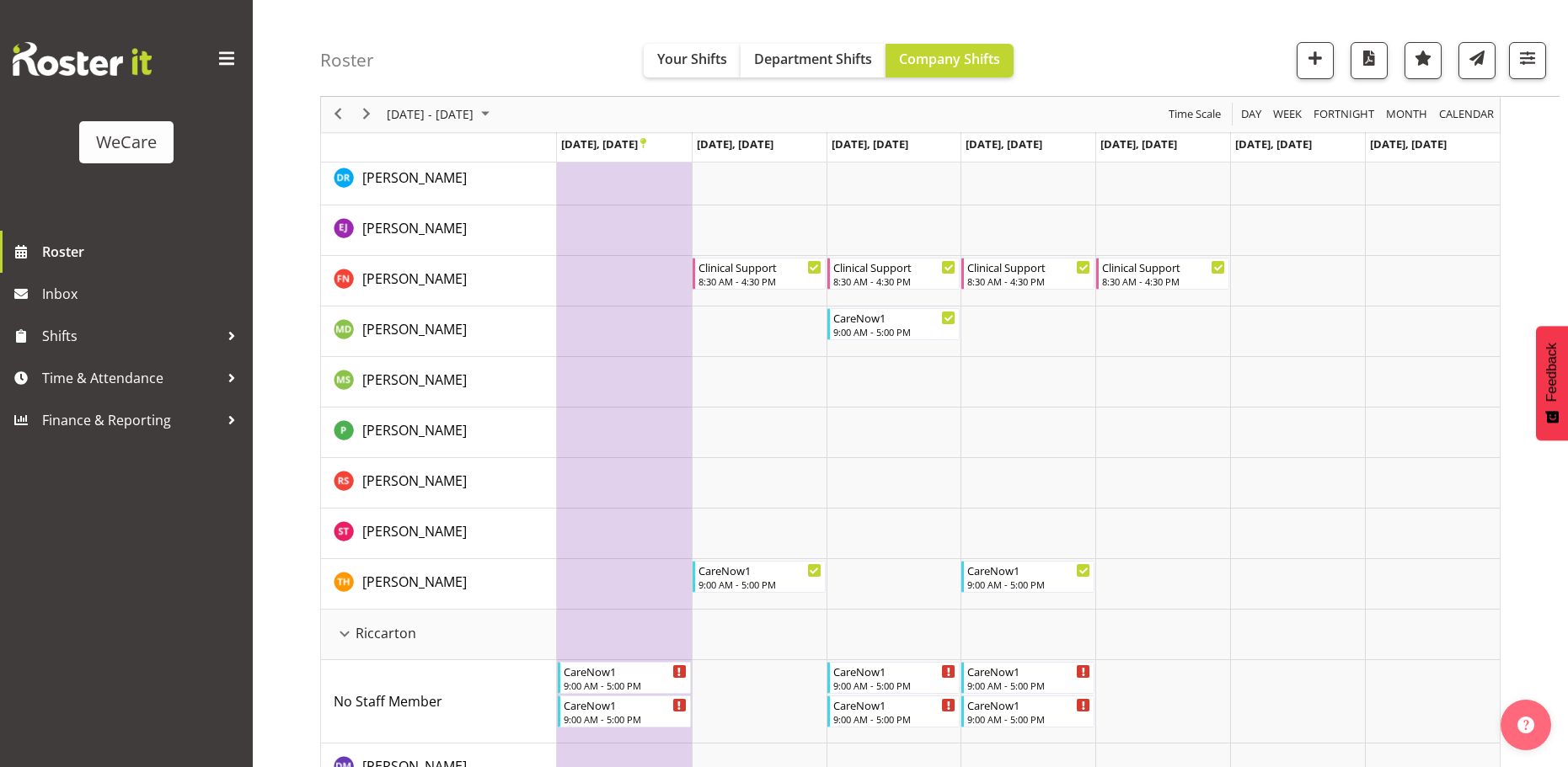
scroll to position [206, 0]
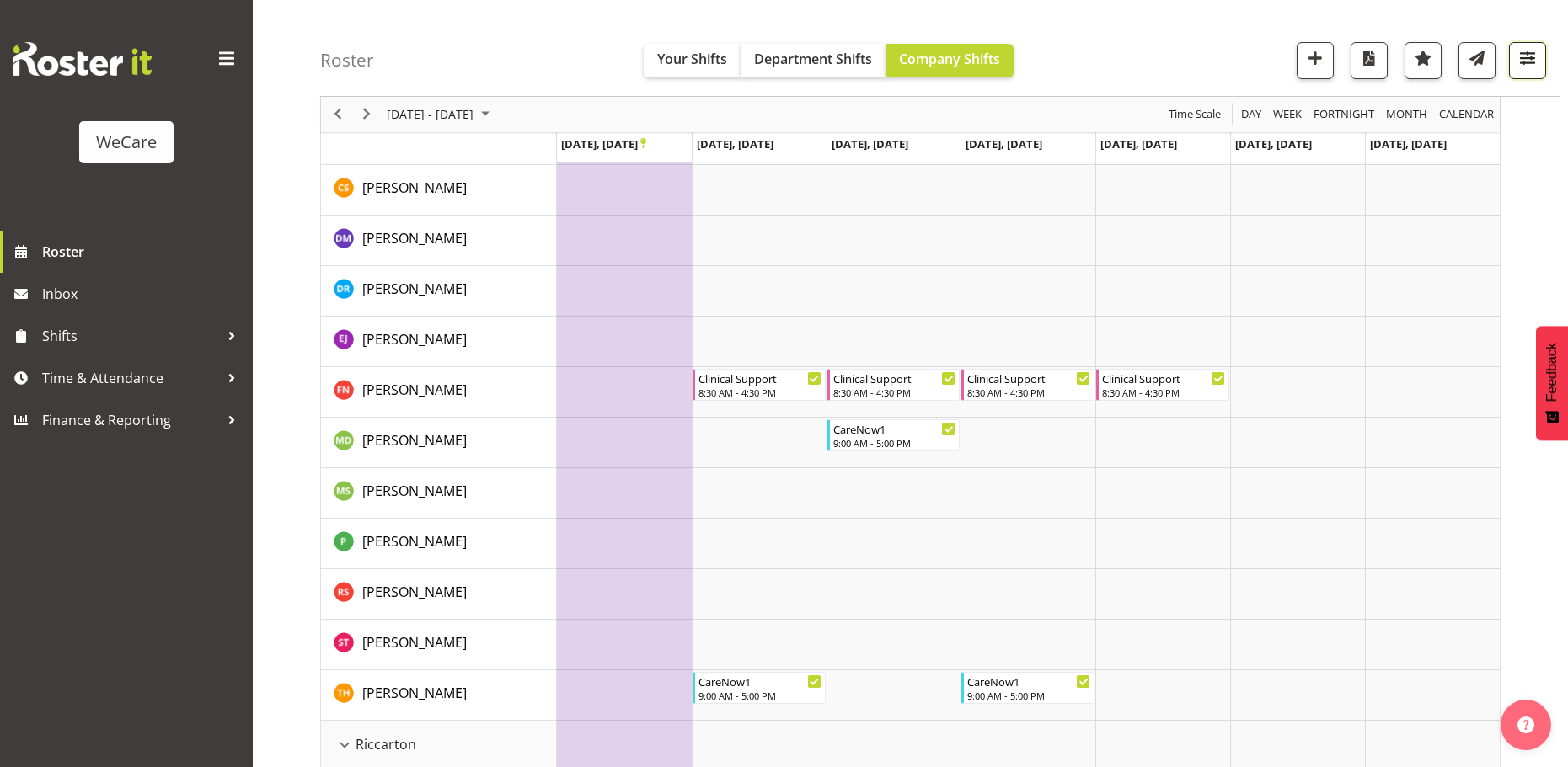
click at [1523, 63] on span "button" at bounding box center [1527, 58] width 22 height 22
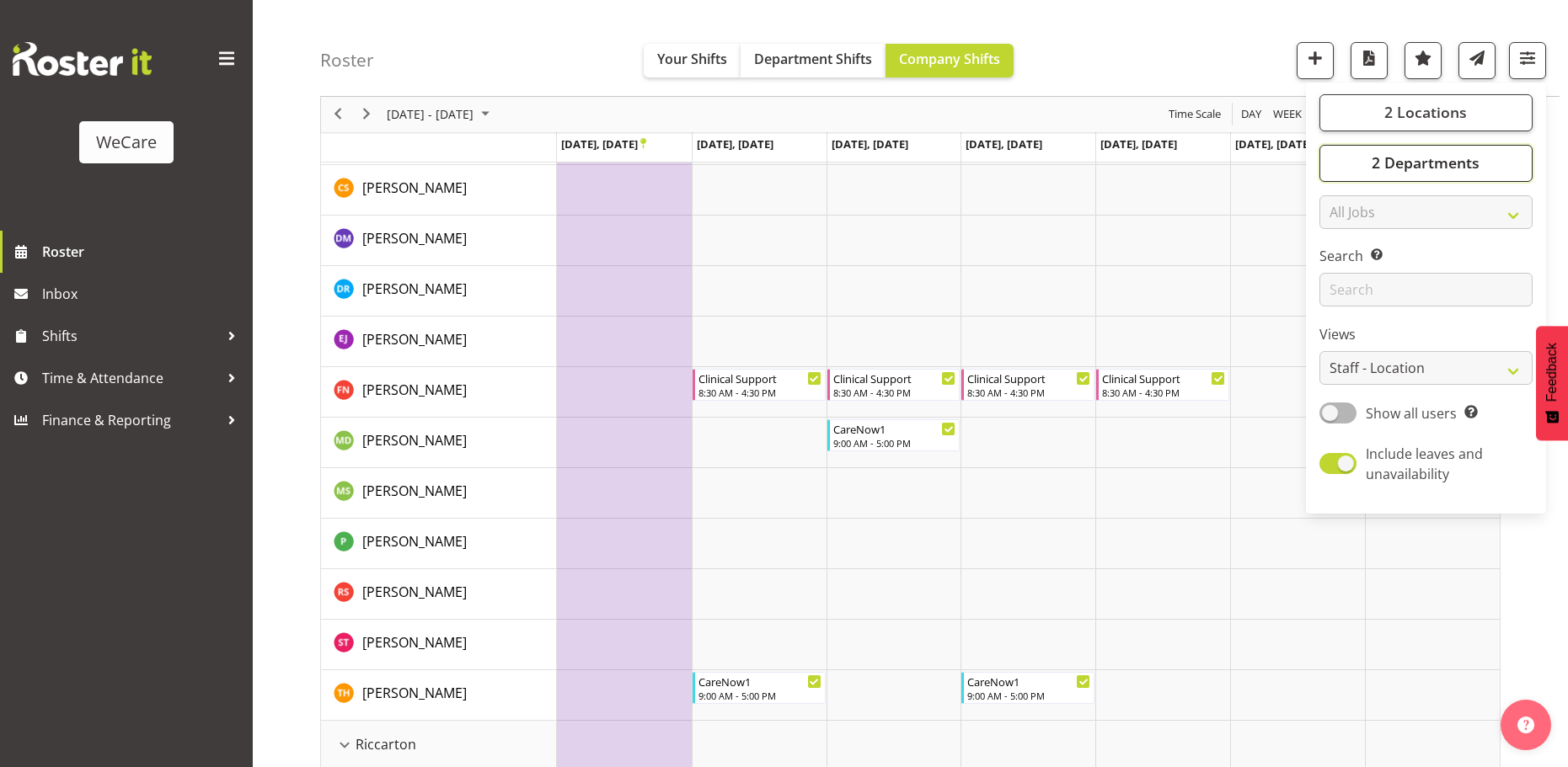
click at [1455, 154] on span "2 Departments" at bounding box center [1426, 163] width 108 height 20
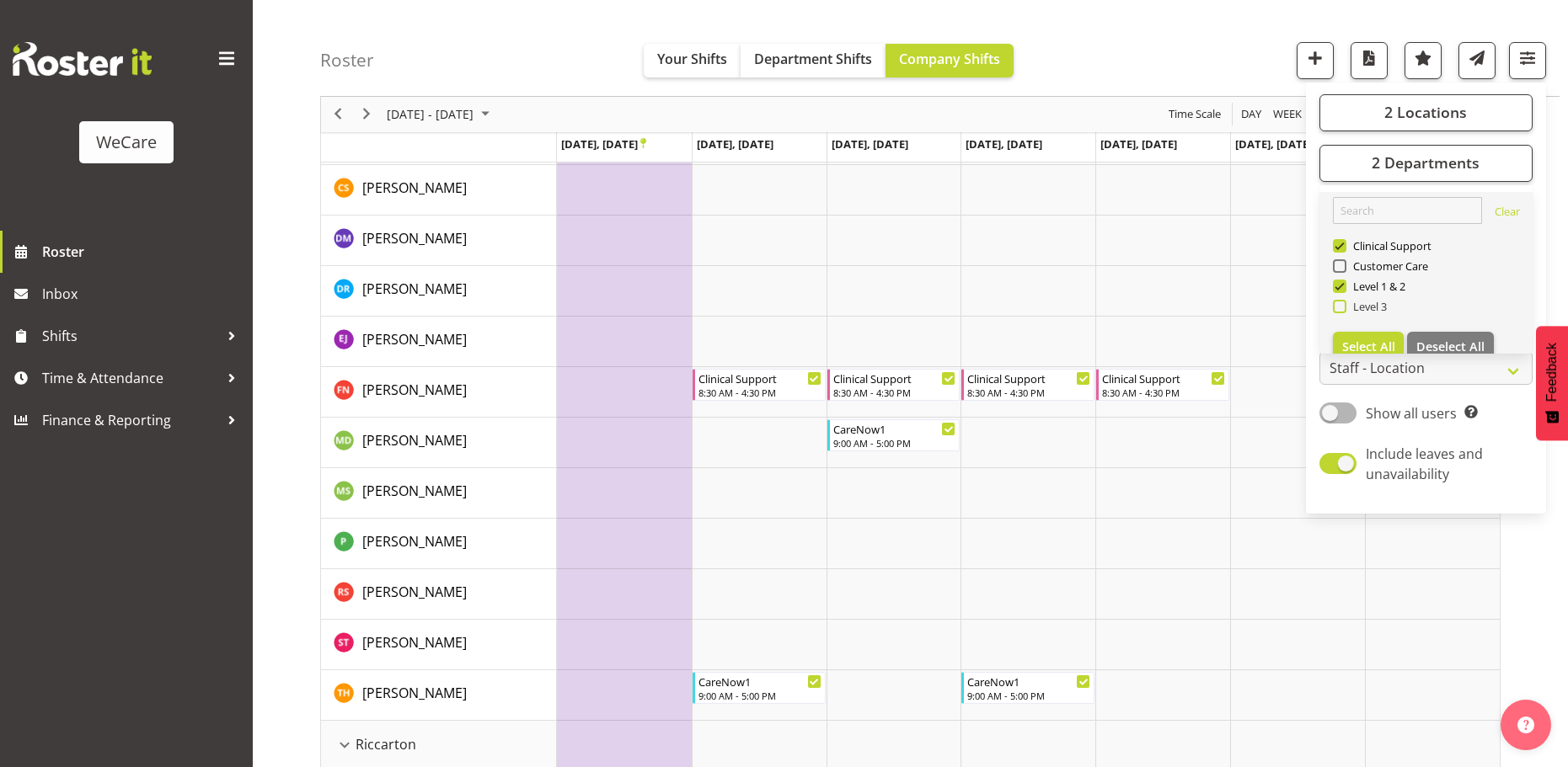
click at [1343, 303] on span at bounding box center [1340, 307] width 13 height 13
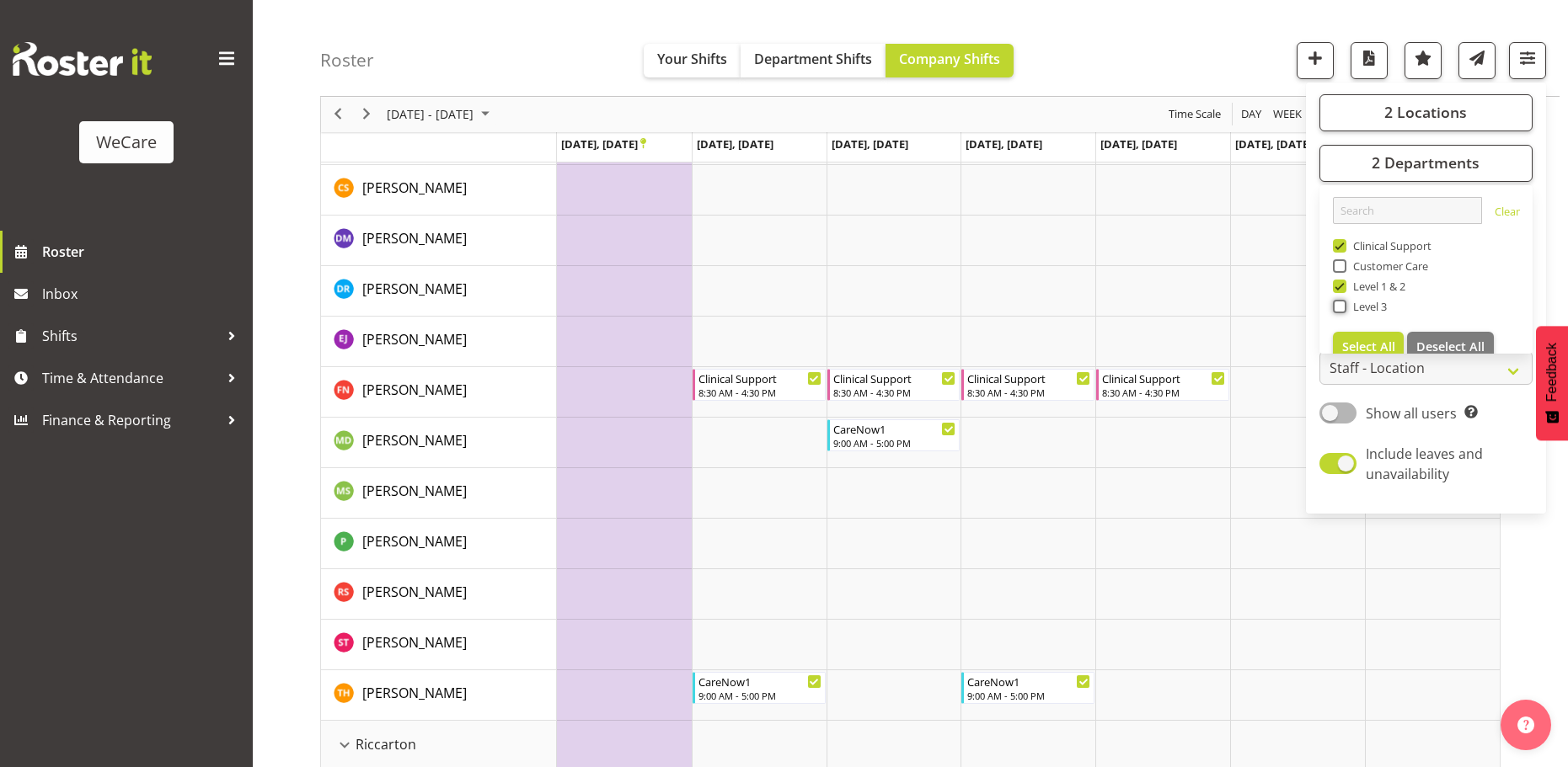
click at [1343, 303] on input "Level 3" at bounding box center [1338, 306] width 11 height 11
checkbox input "true"
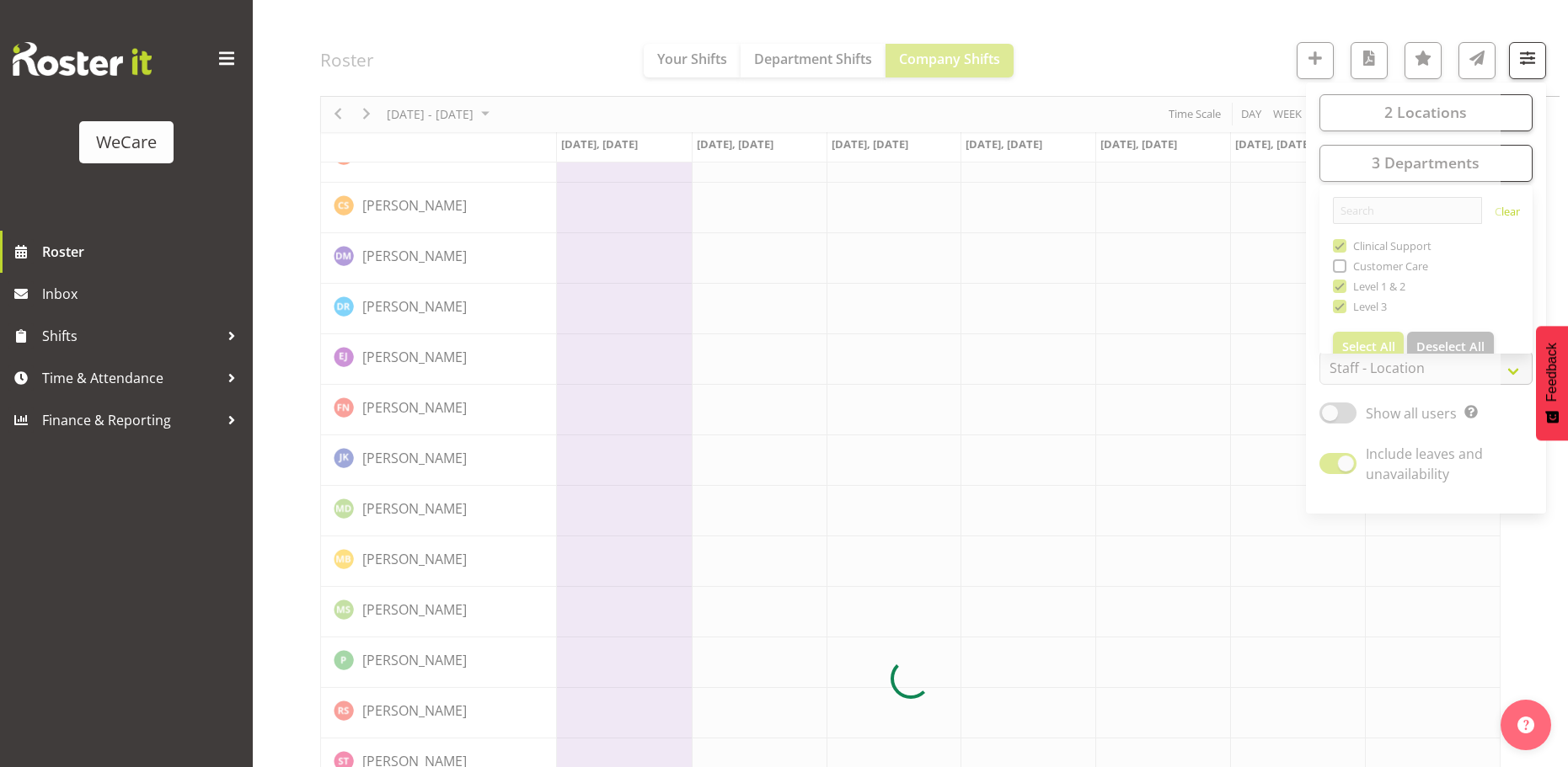
click at [1202, 50] on div at bounding box center [911, 679] width 1180 height 1435
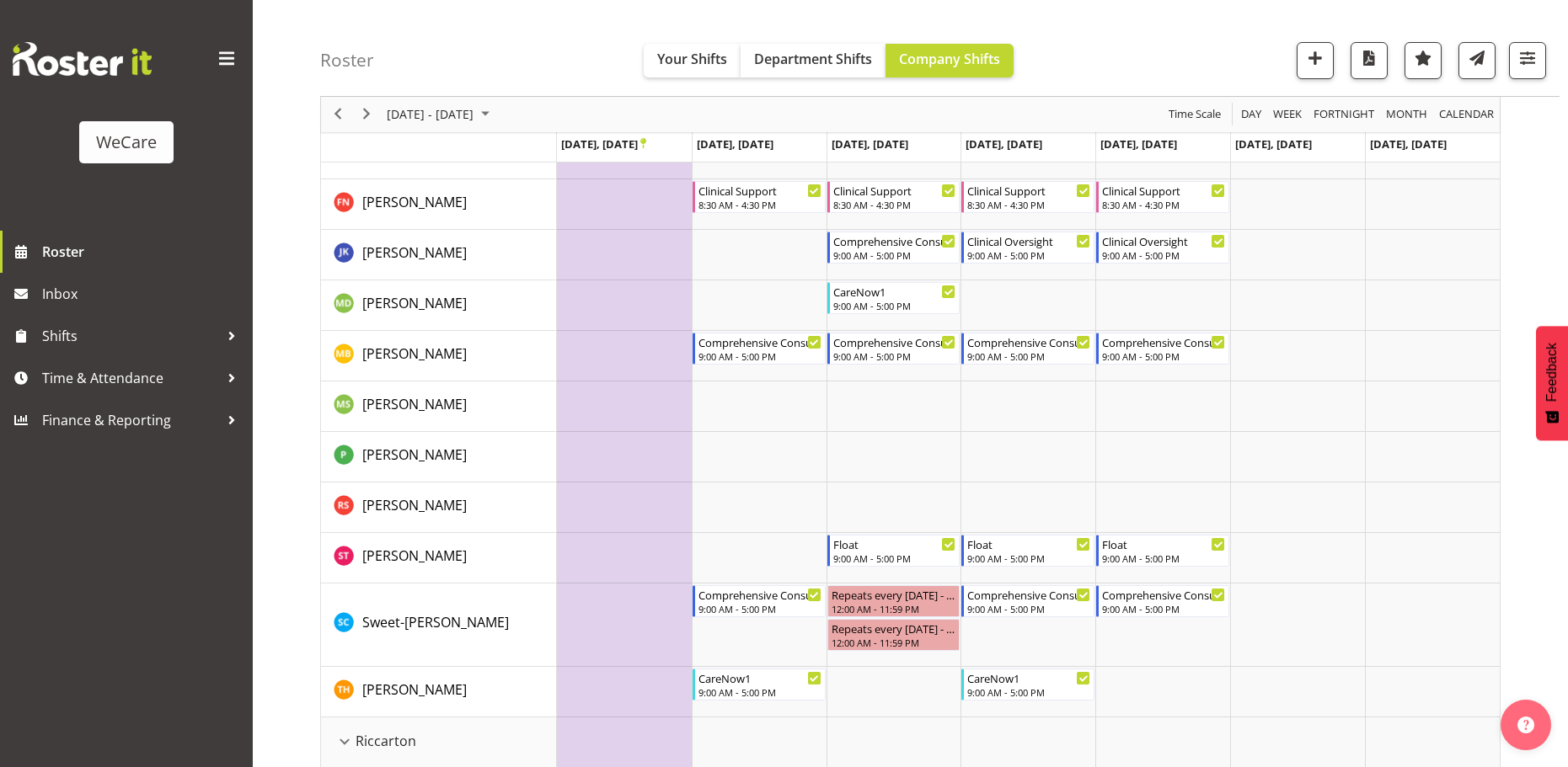
scroll to position [542, 0]
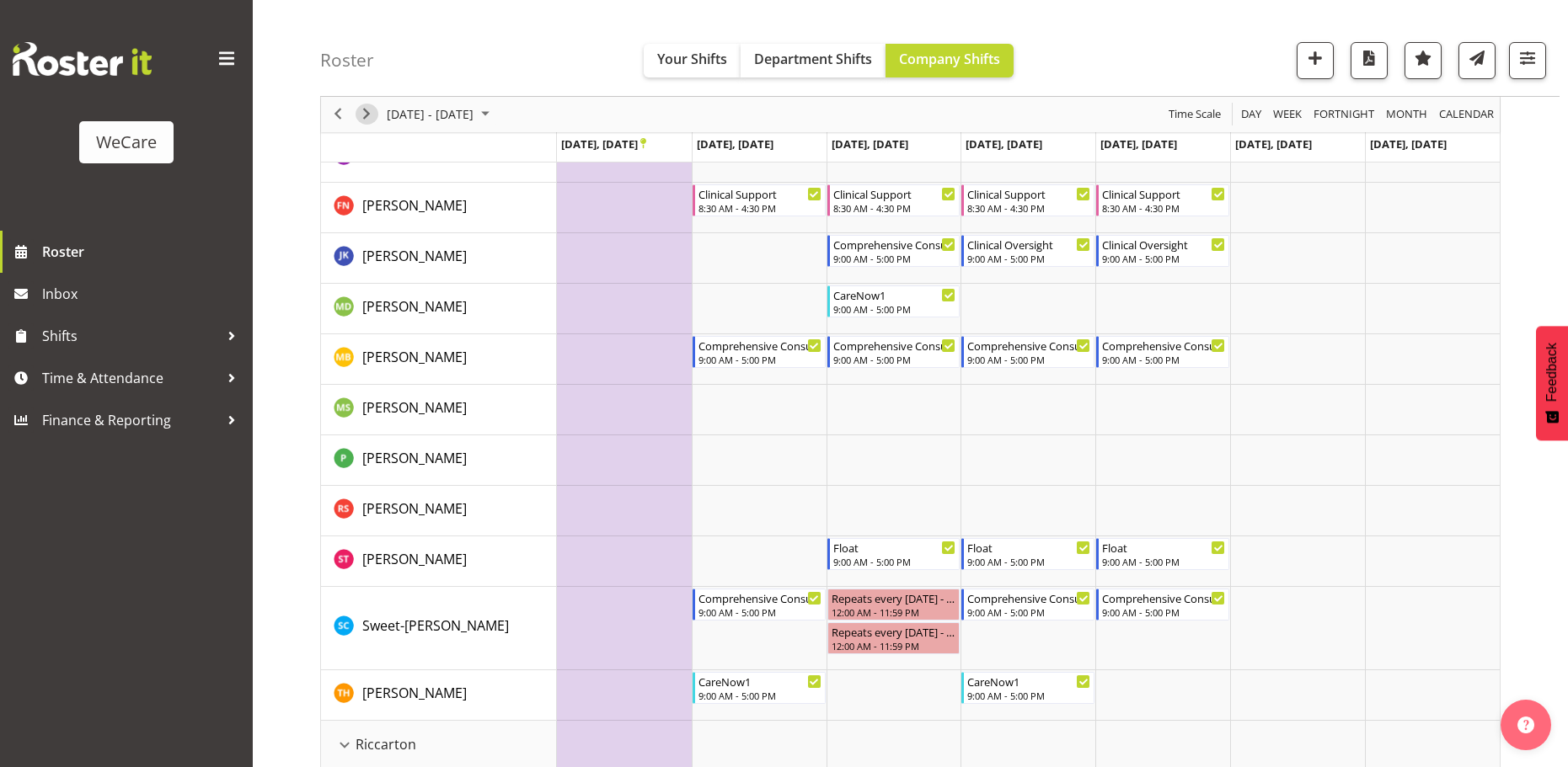
click at [368, 109] on span "Next" at bounding box center [366, 115] width 20 height 21
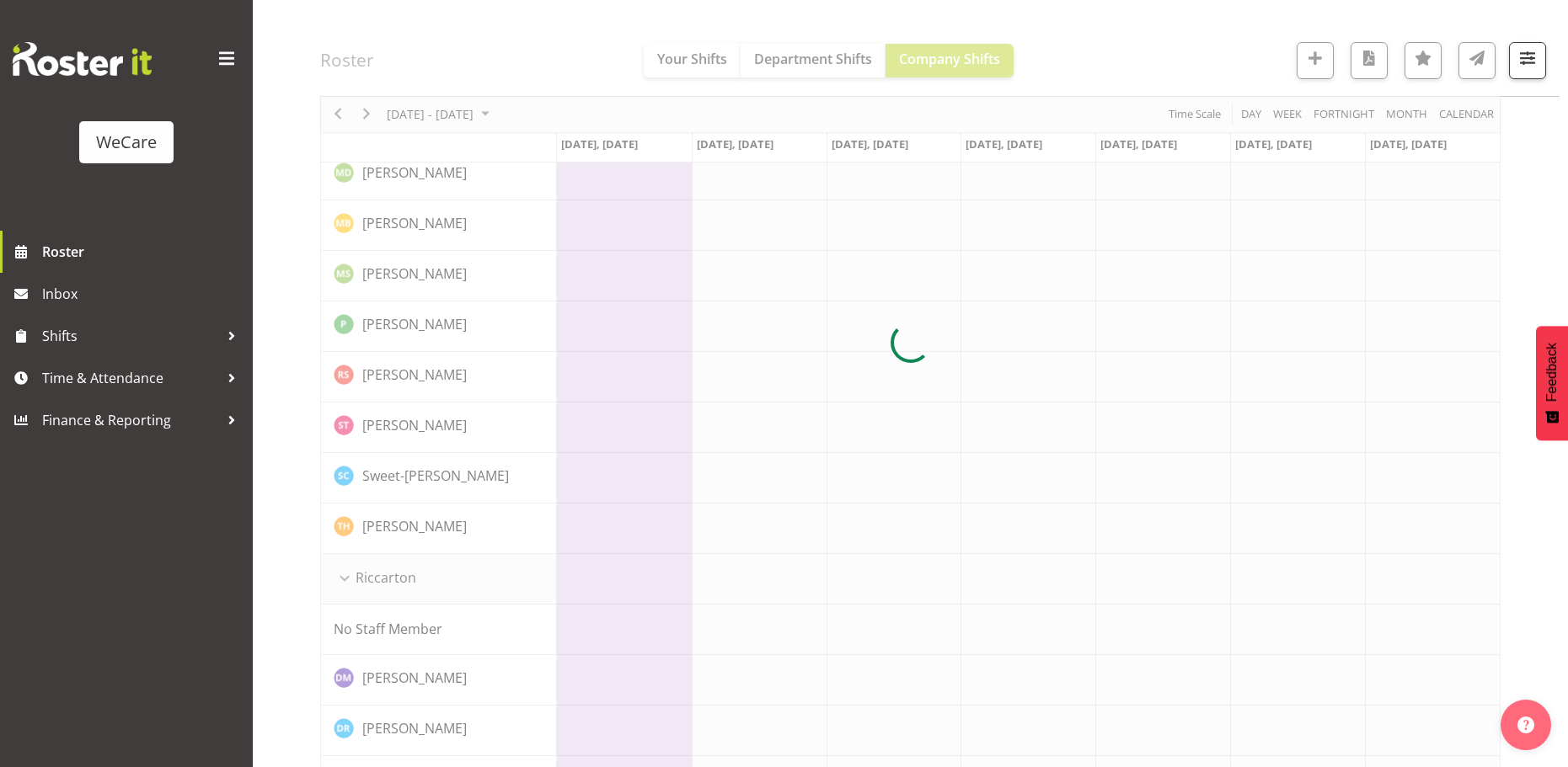
scroll to position [0, 0]
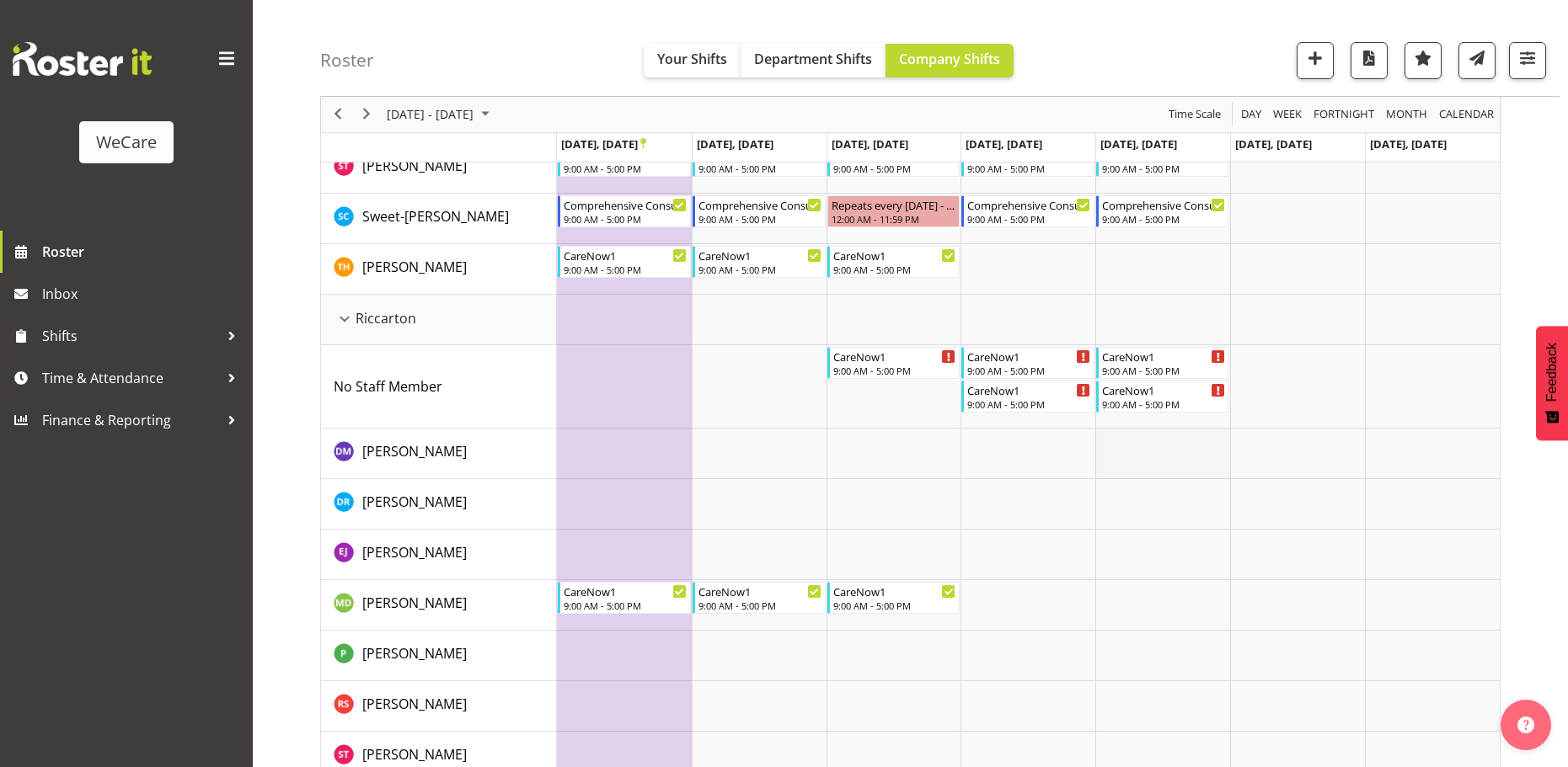
scroll to position [913, 0]
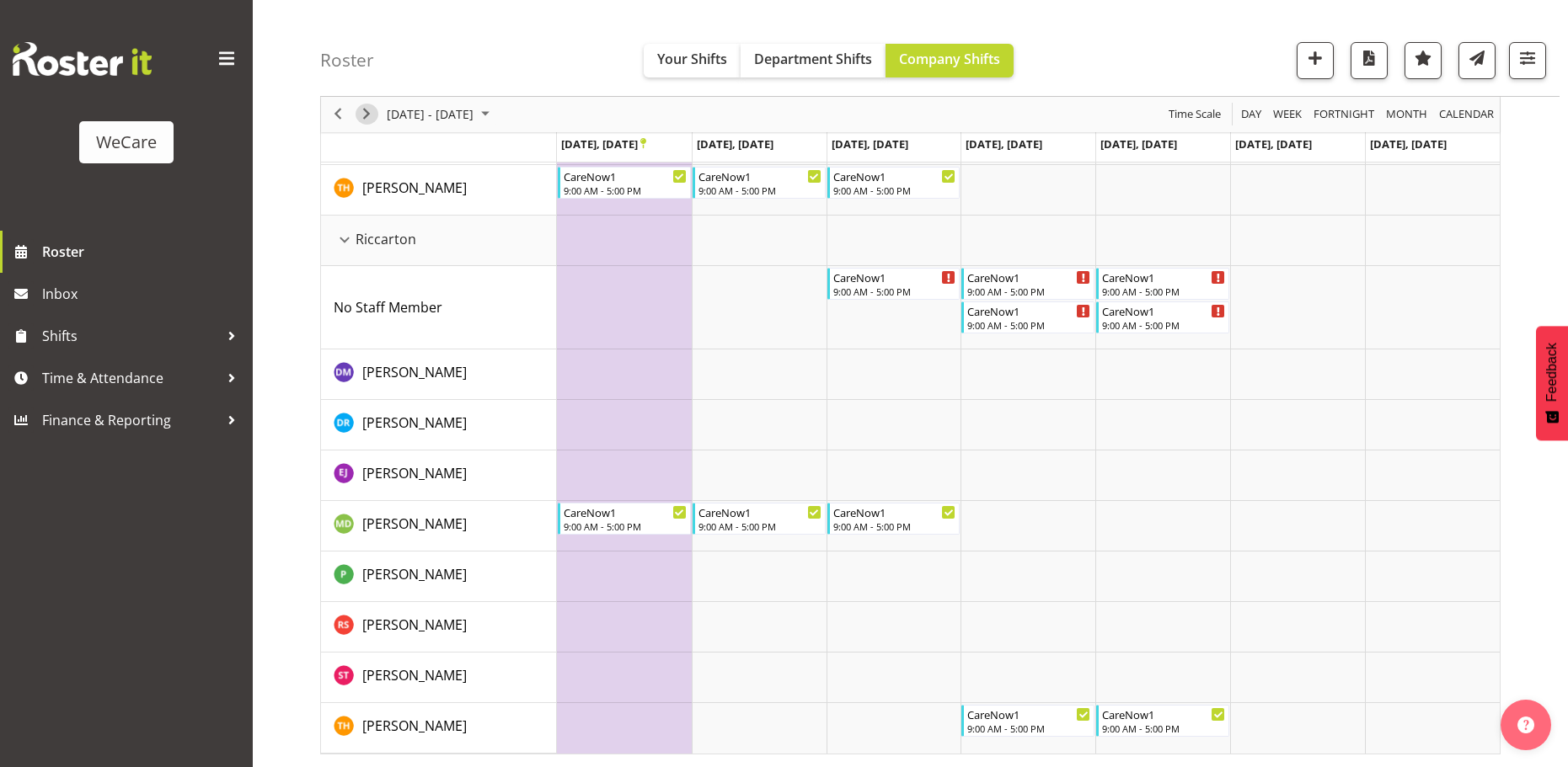
click at [362, 118] on span "Next" at bounding box center [366, 115] width 20 height 21
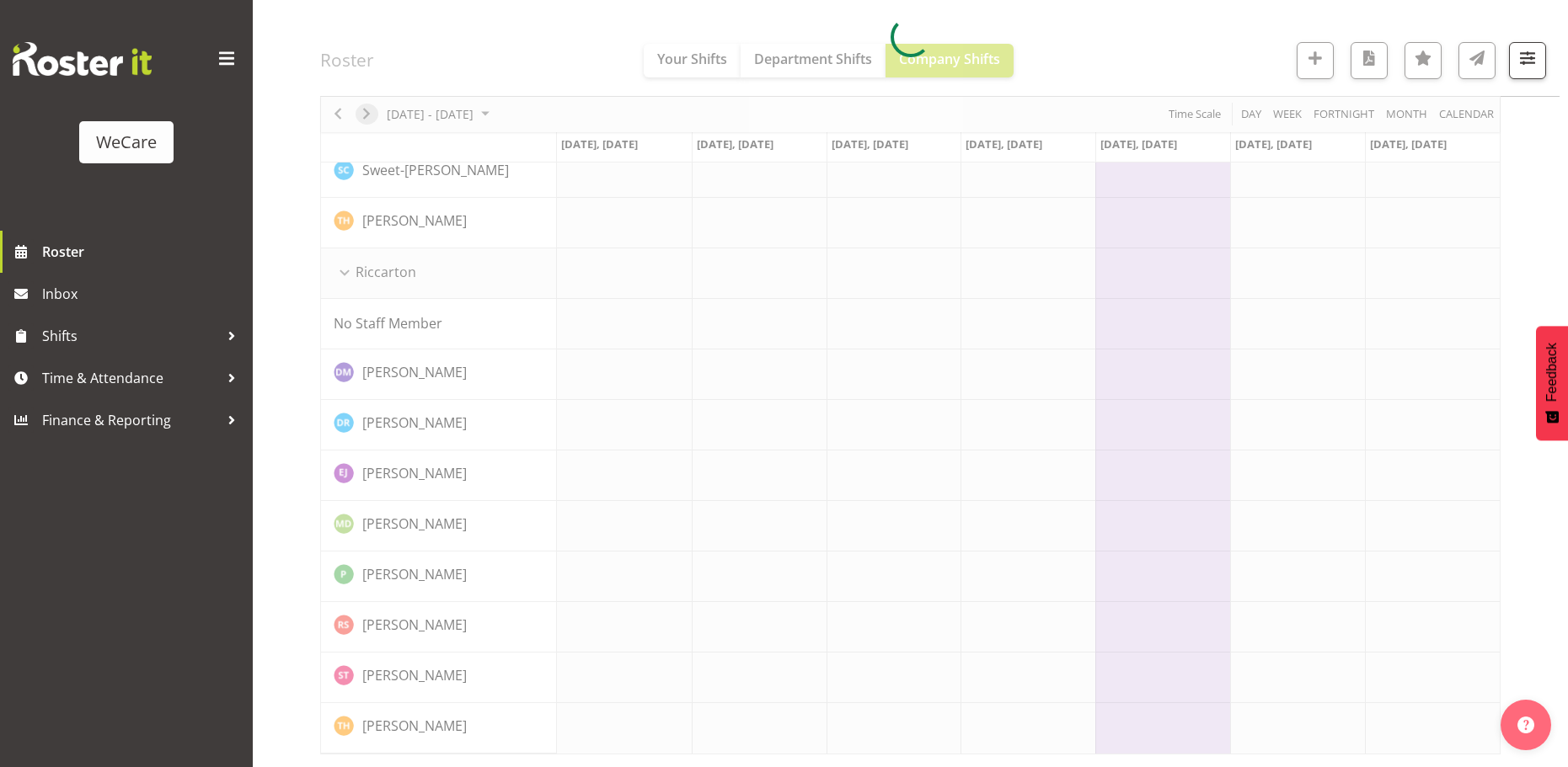
scroll to position [848, 0]
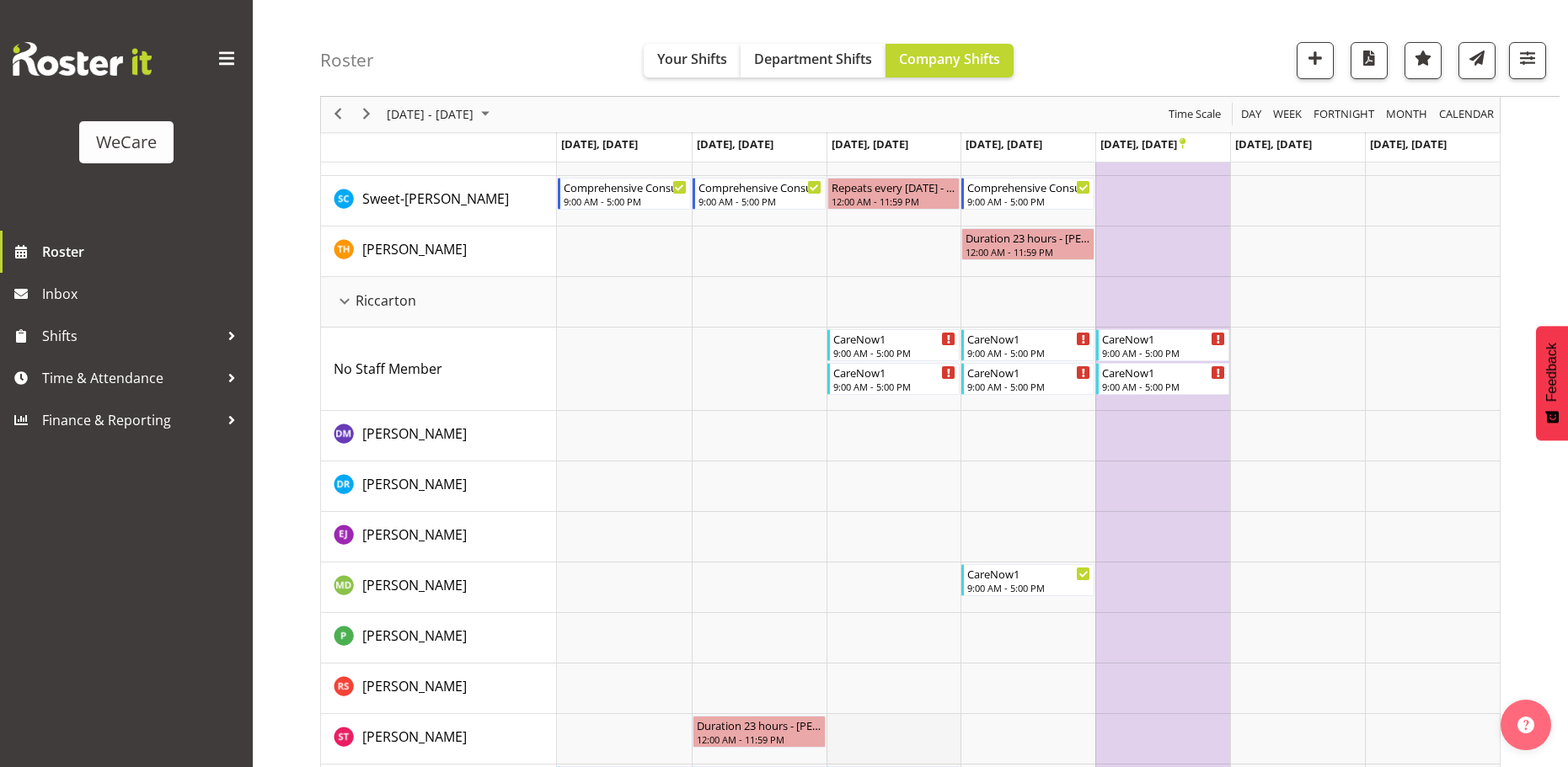
scroll to position [963, 0]
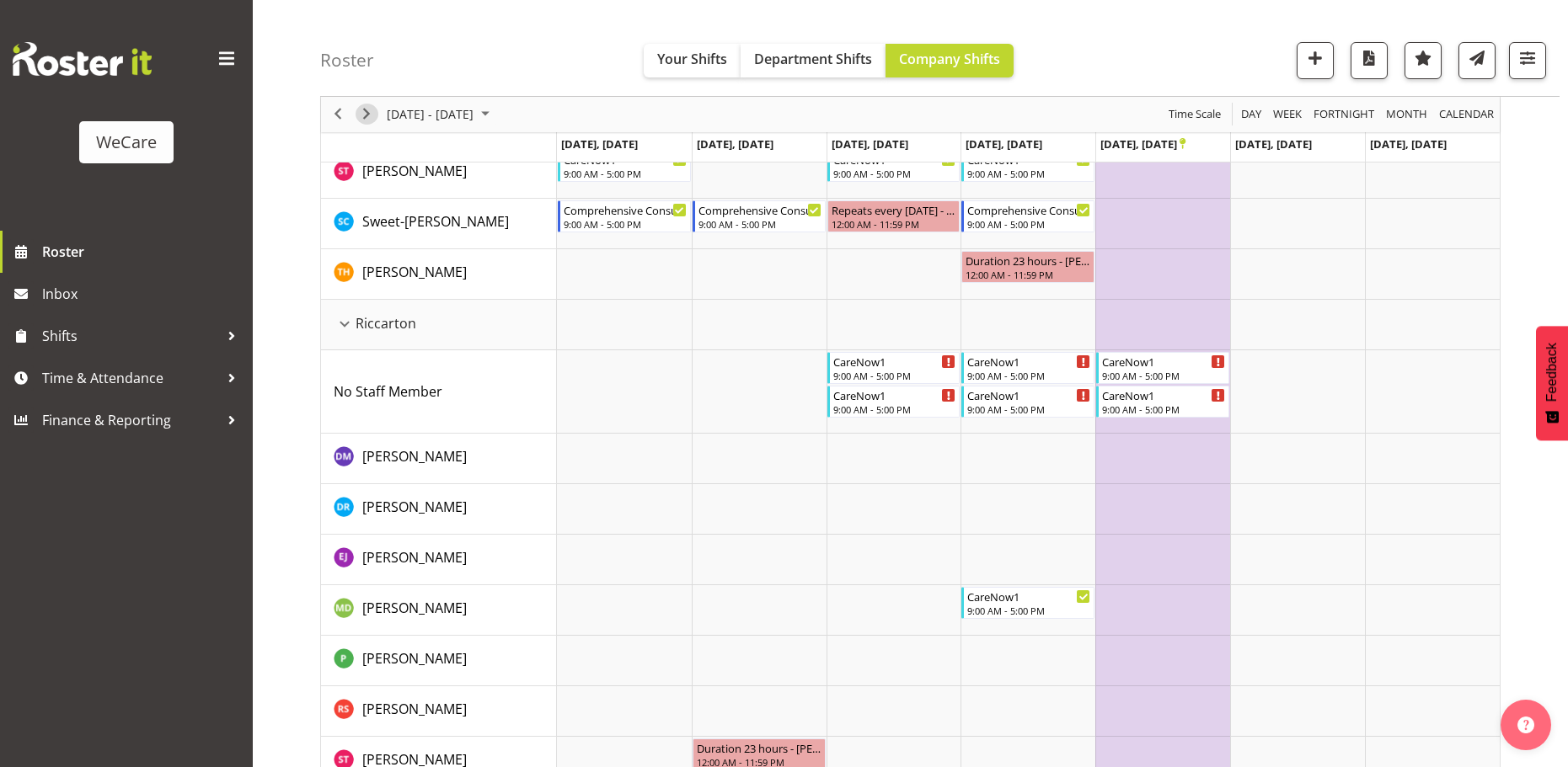
click at [370, 117] on span "Next" at bounding box center [366, 115] width 20 height 21
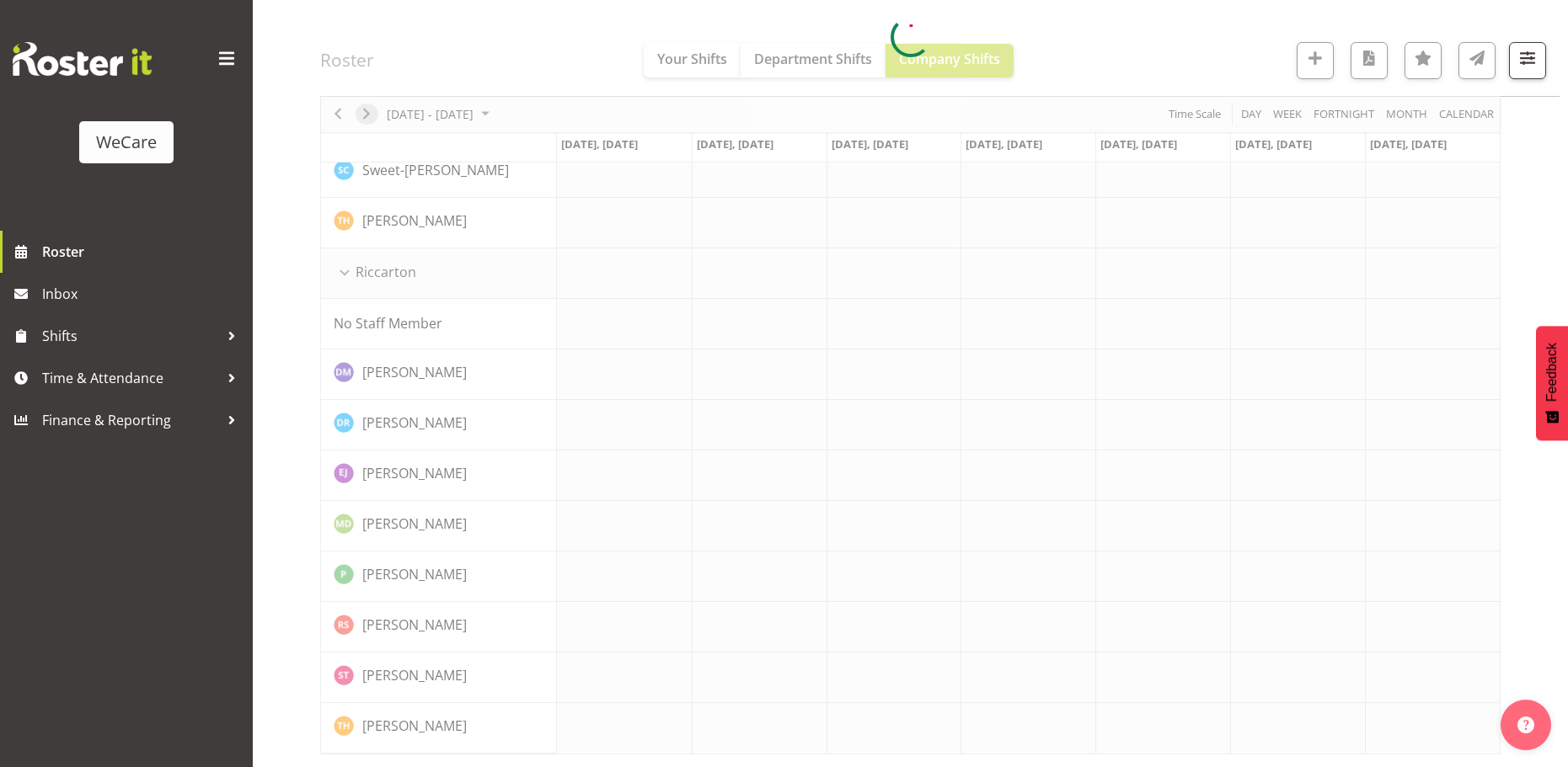
scroll to position [848, 0]
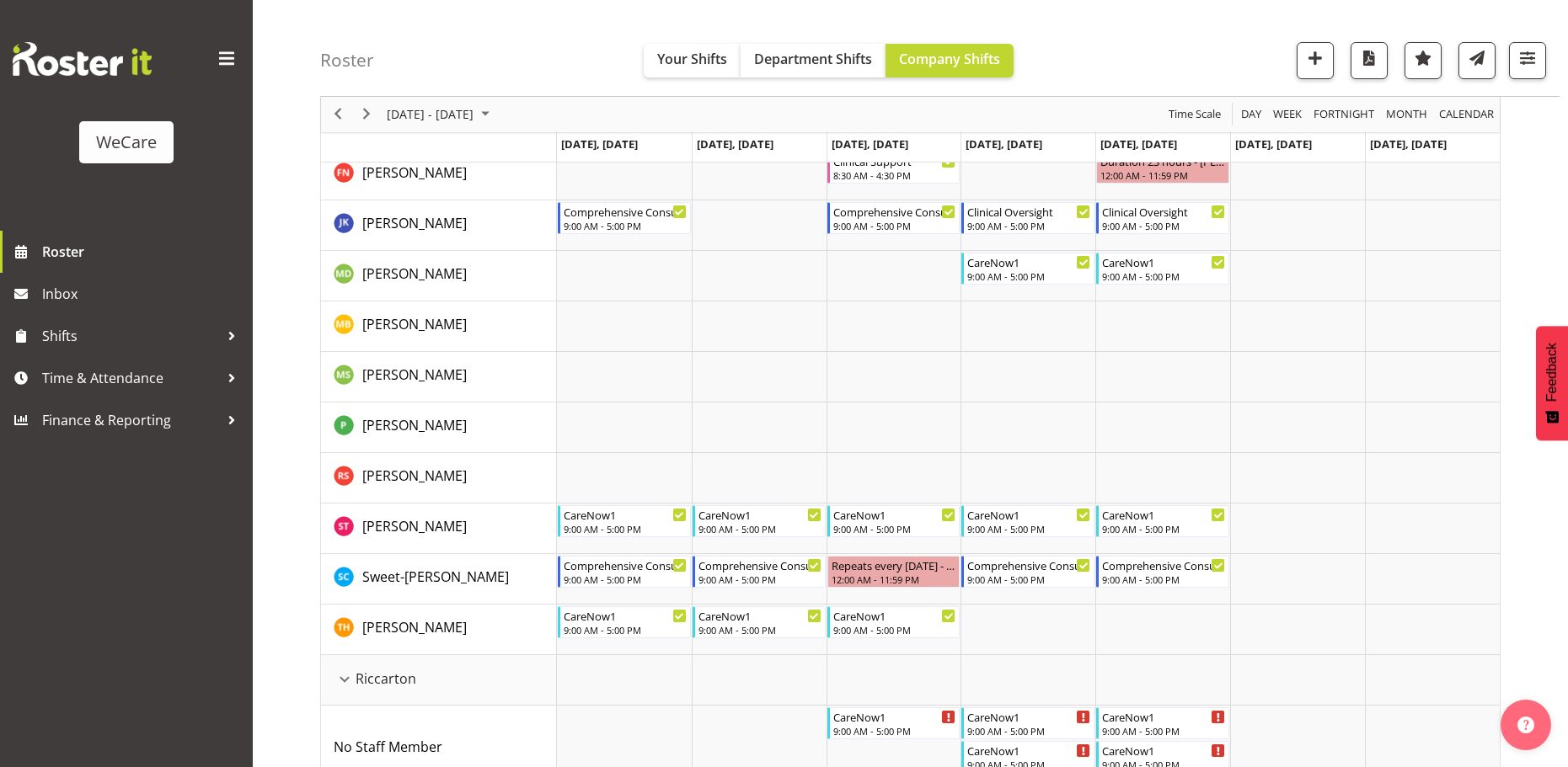
scroll to position [525, 0]
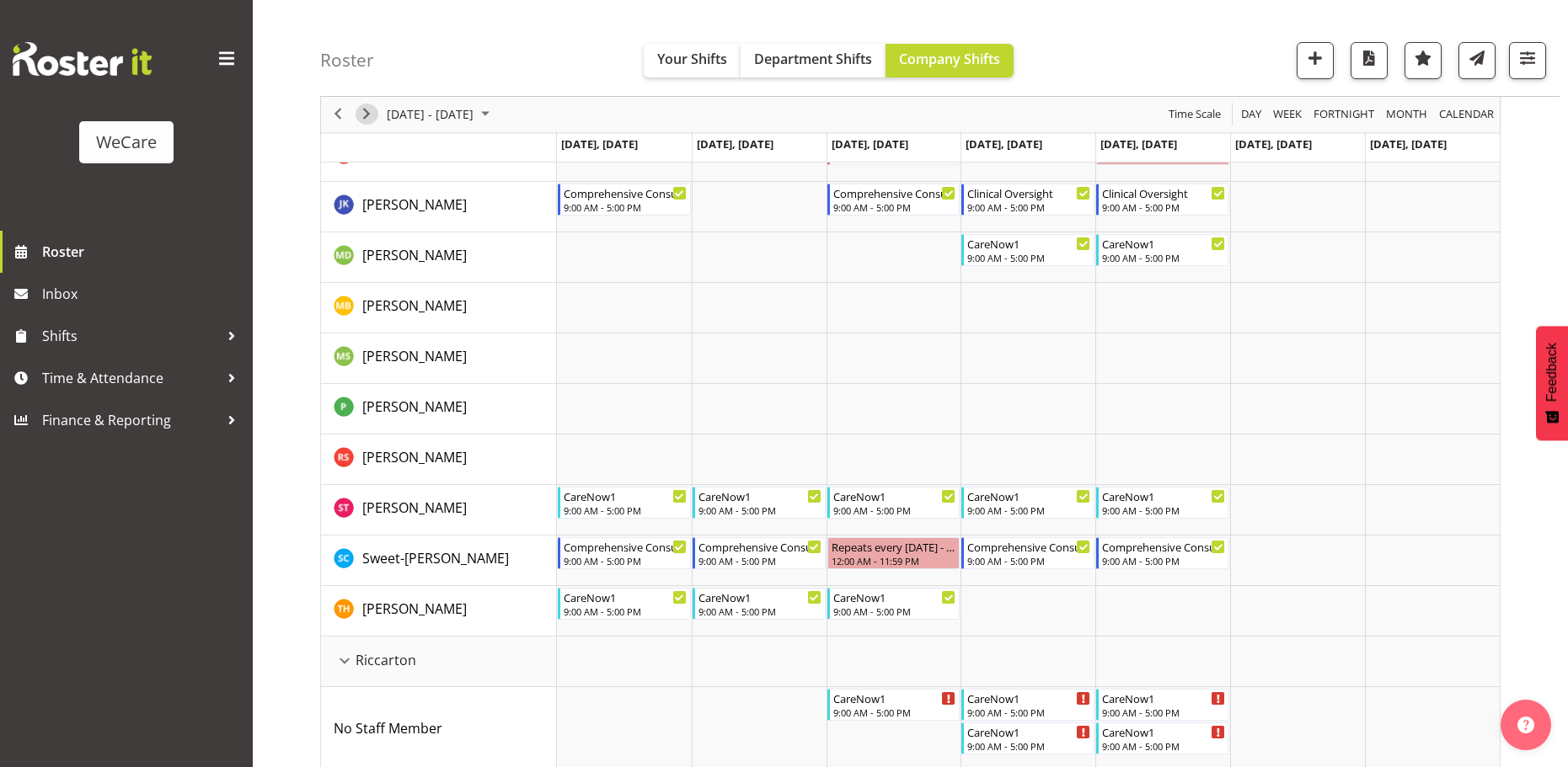
click at [367, 113] on span "Next" at bounding box center [366, 115] width 20 height 21
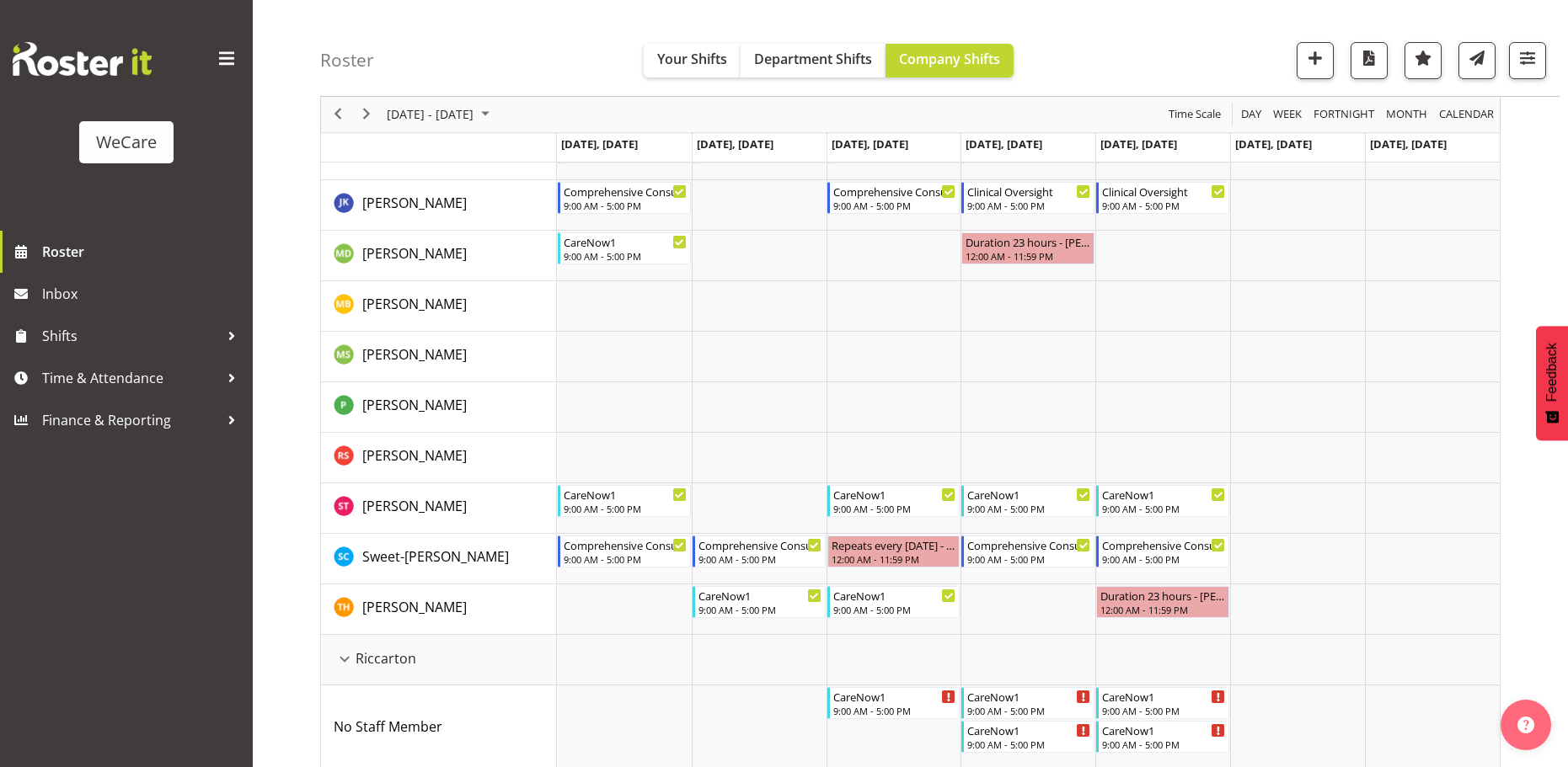
scroll to position [492, 0]
click at [370, 113] on span "Next" at bounding box center [366, 115] width 20 height 21
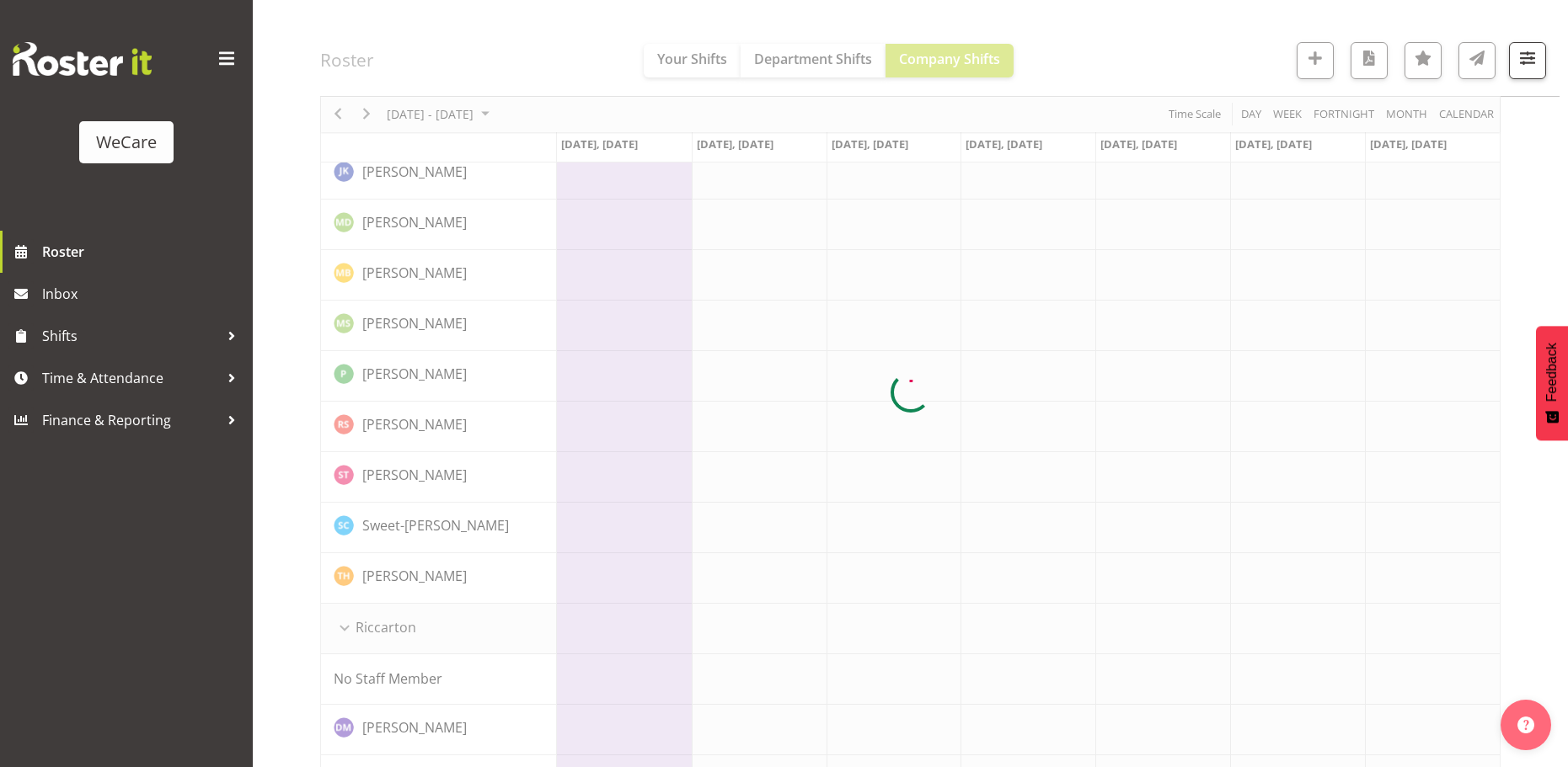
scroll to position [0, 0]
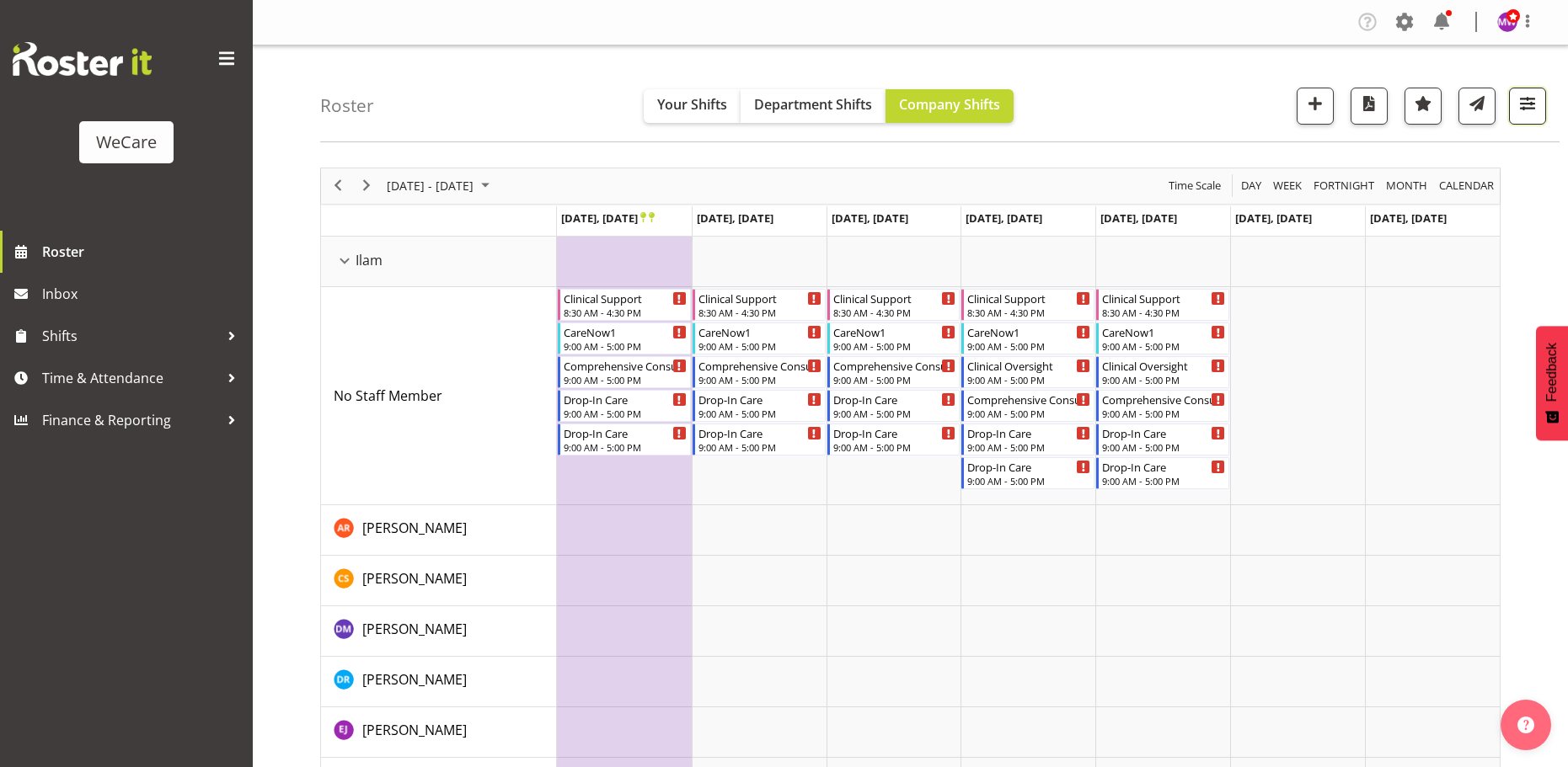
click at [1532, 100] on span "button" at bounding box center [1527, 103] width 22 height 22
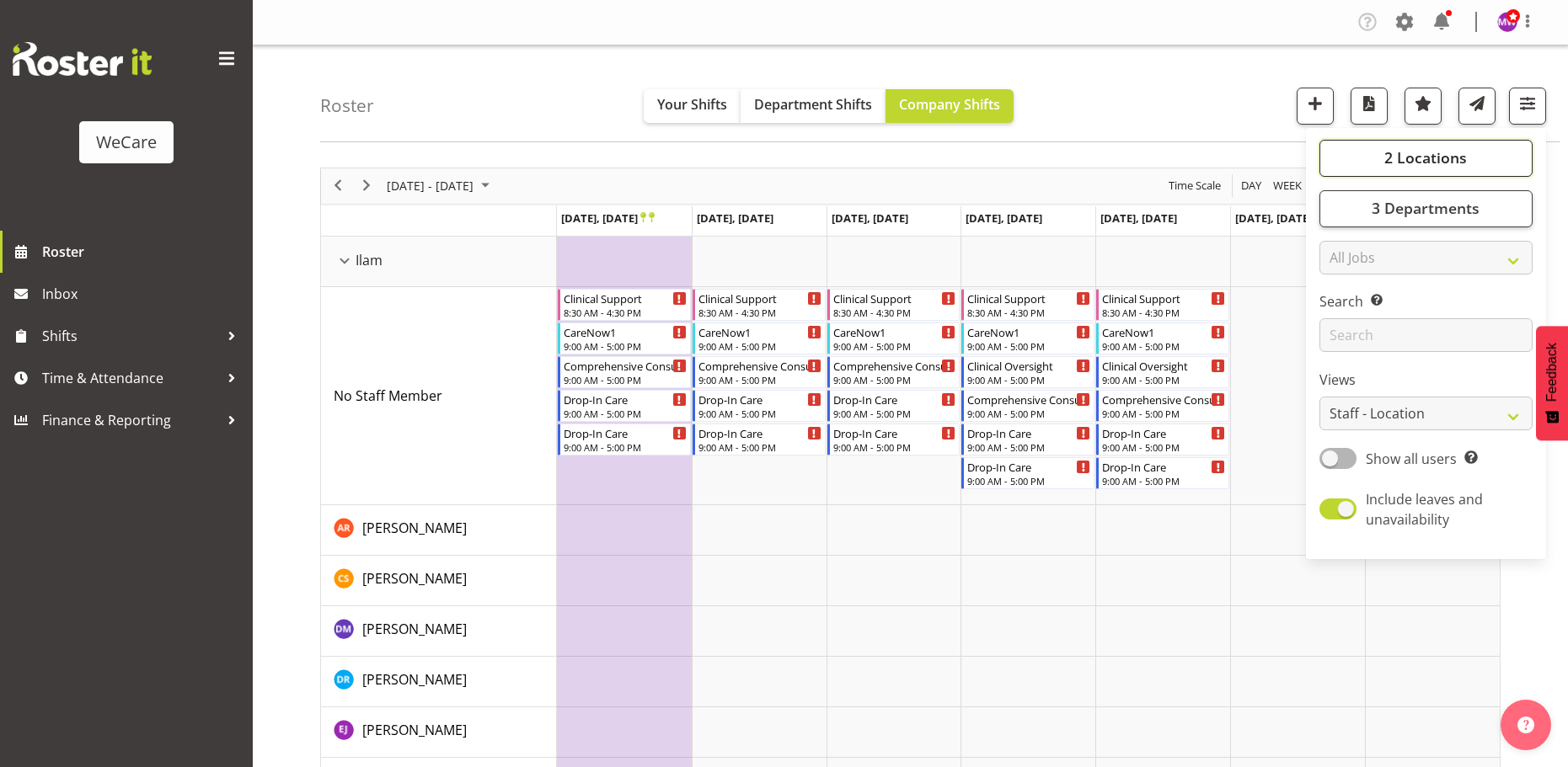
click at [1441, 156] on span "2 Locations" at bounding box center [1426, 157] width 83 height 20
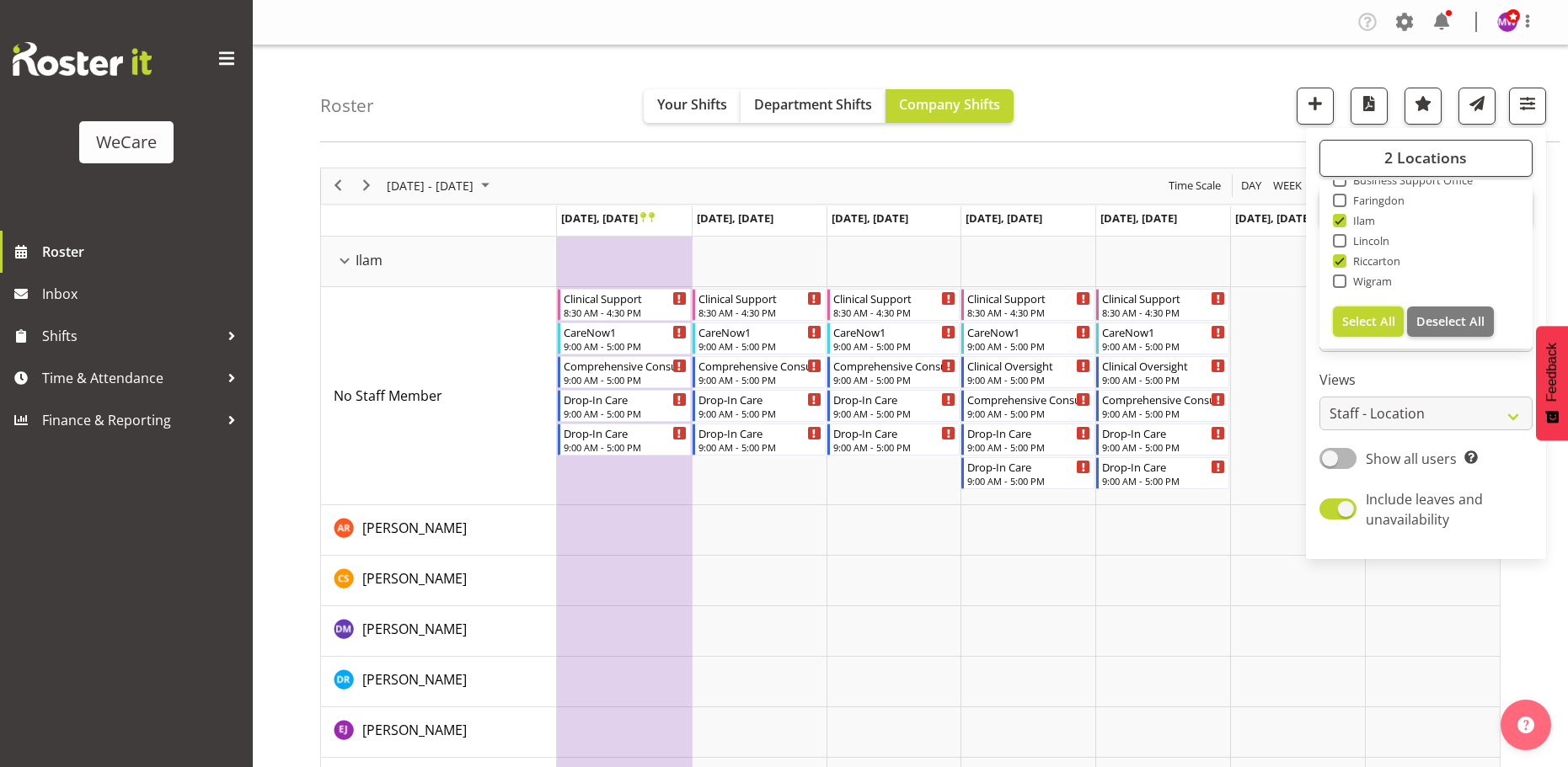
click at [1369, 319] on span "Select All" at bounding box center [1368, 321] width 53 height 16
checkbox input "true"
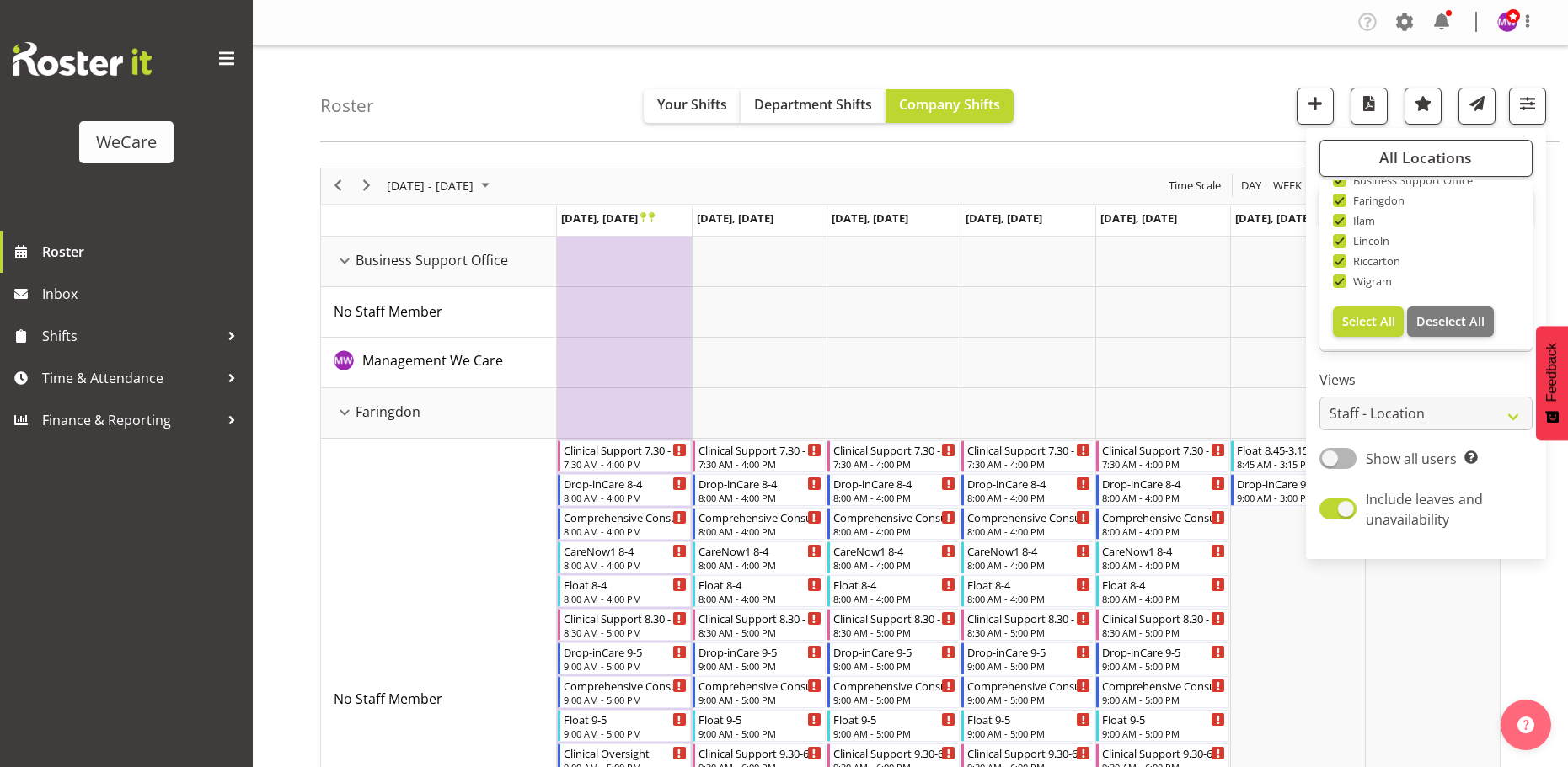
click at [416, 92] on div "Roster Your Shifts Department Shifts Company Shifts All Locations Clear Busines…" at bounding box center [939, 93] width 1239 height 97
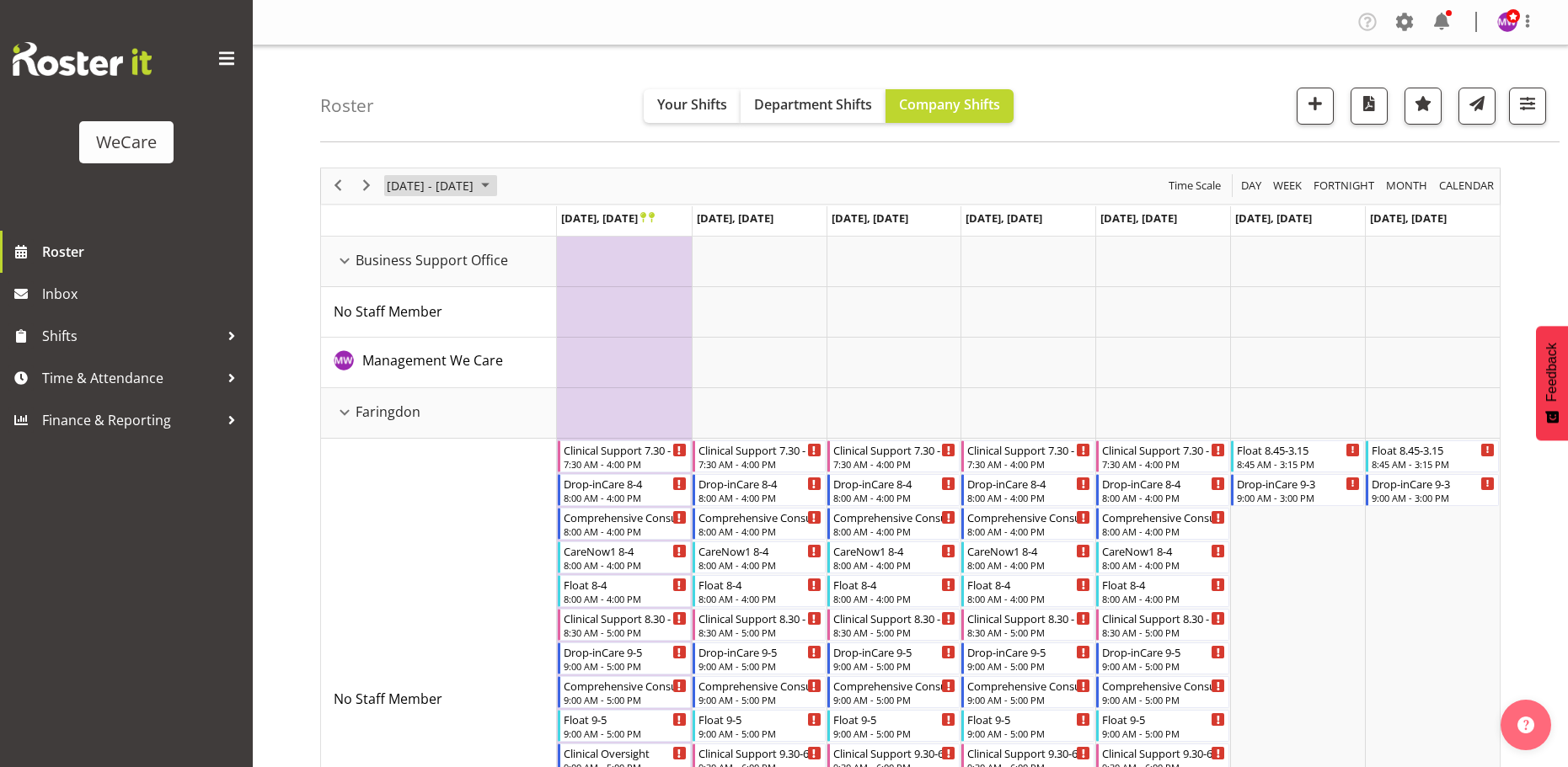
click at [496, 190] on span "December 2025" at bounding box center [485, 186] width 20 height 21
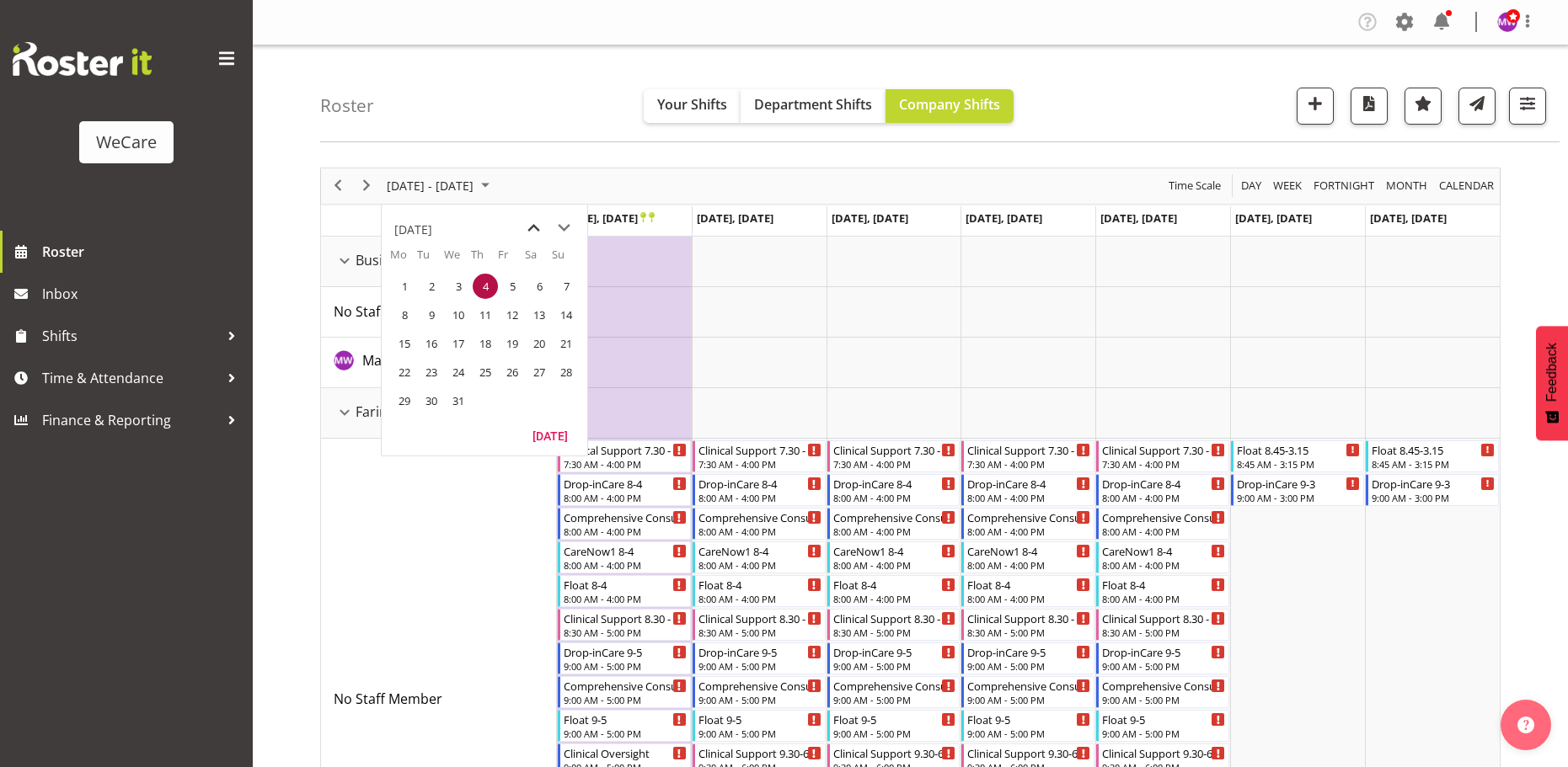
click at [532, 225] on span "previous month" at bounding box center [533, 228] width 30 height 31
click at [531, 225] on span "previous month" at bounding box center [533, 228] width 30 height 31
click at [535, 224] on span "previous month" at bounding box center [533, 228] width 30 height 31
click at [401, 286] on span "1" at bounding box center [404, 286] width 25 height 25
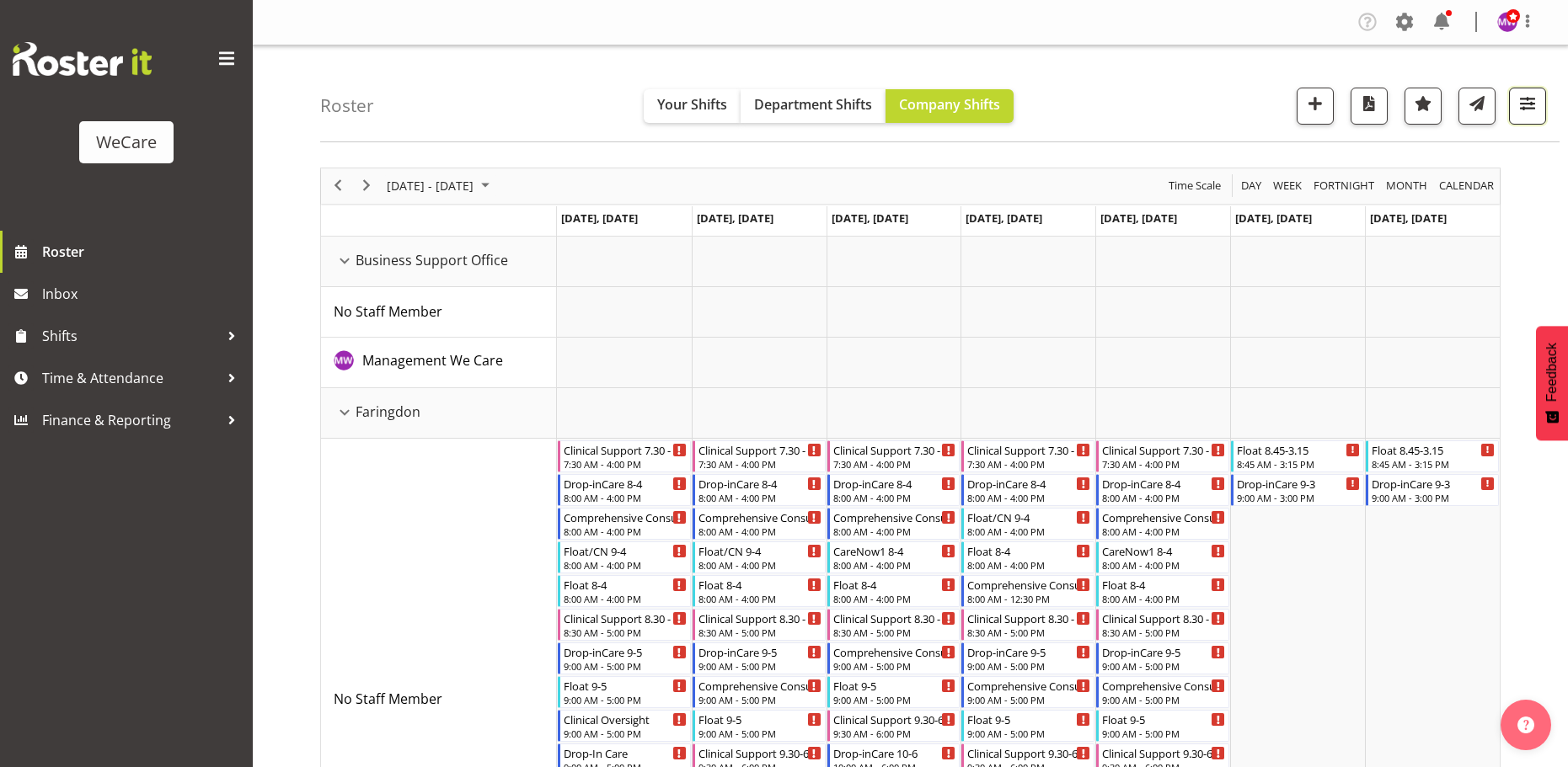
click at [1529, 114] on span "button" at bounding box center [1527, 103] width 22 height 22
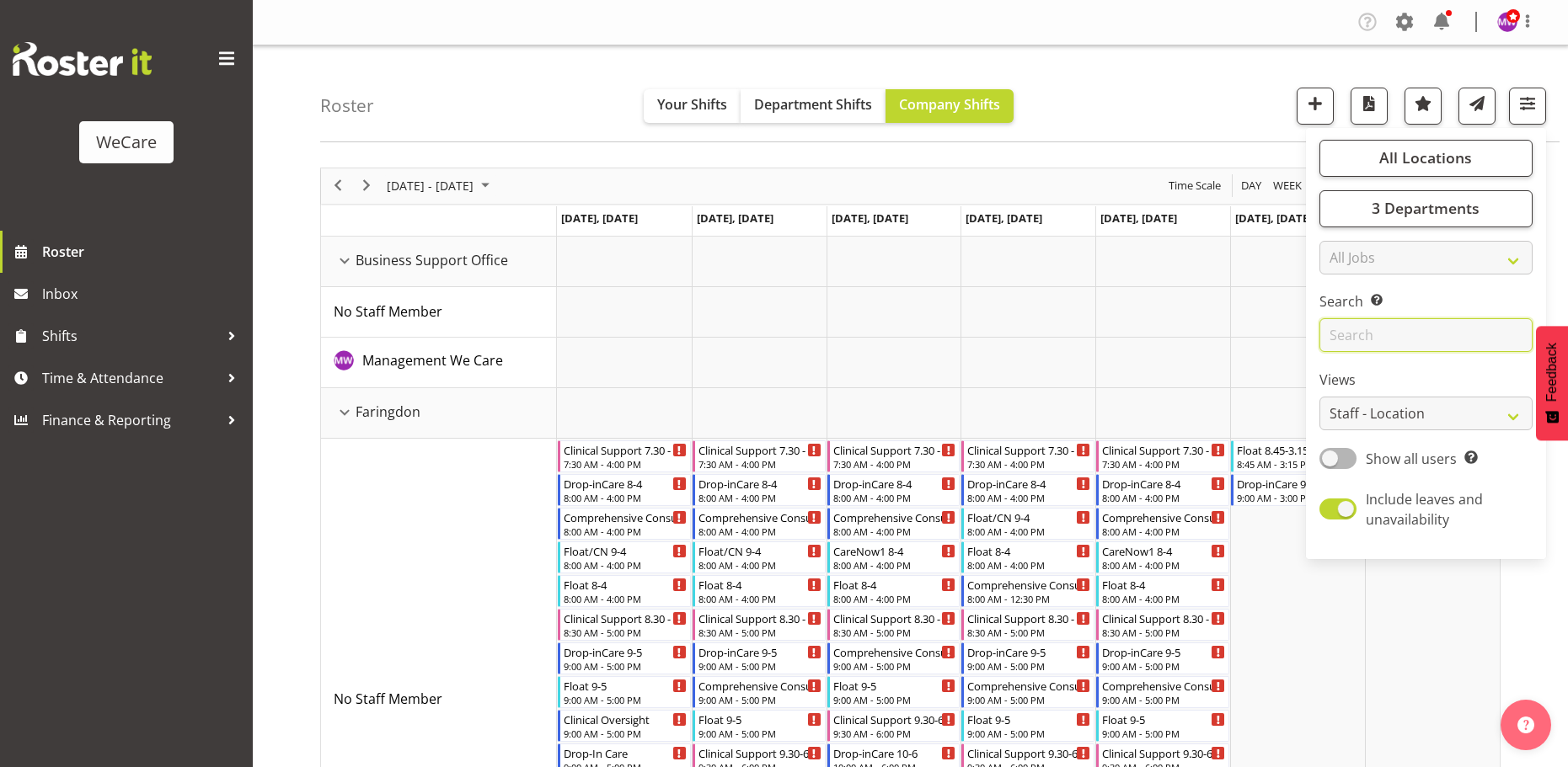
click at [1381, 330] on input "text" at bounding box center [1426, 335] width 213 height 34
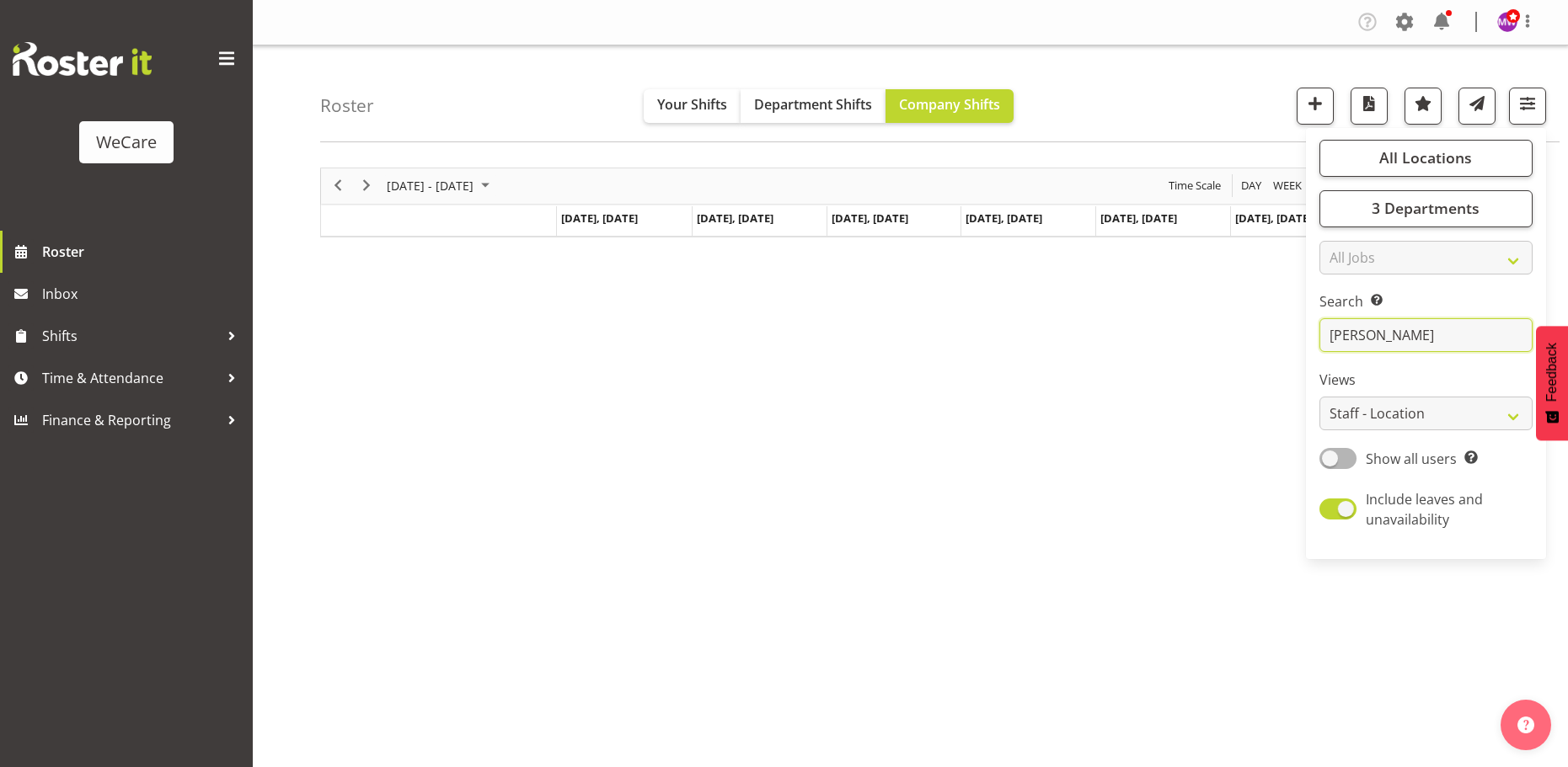
type input "[PERSON_NAME]"
click at [531, 101] on div "Roster Your Shifts Department Shifts Company Shifts All Locations Clear Busines…" at bounding box center [939, 93] width 1239 height 97
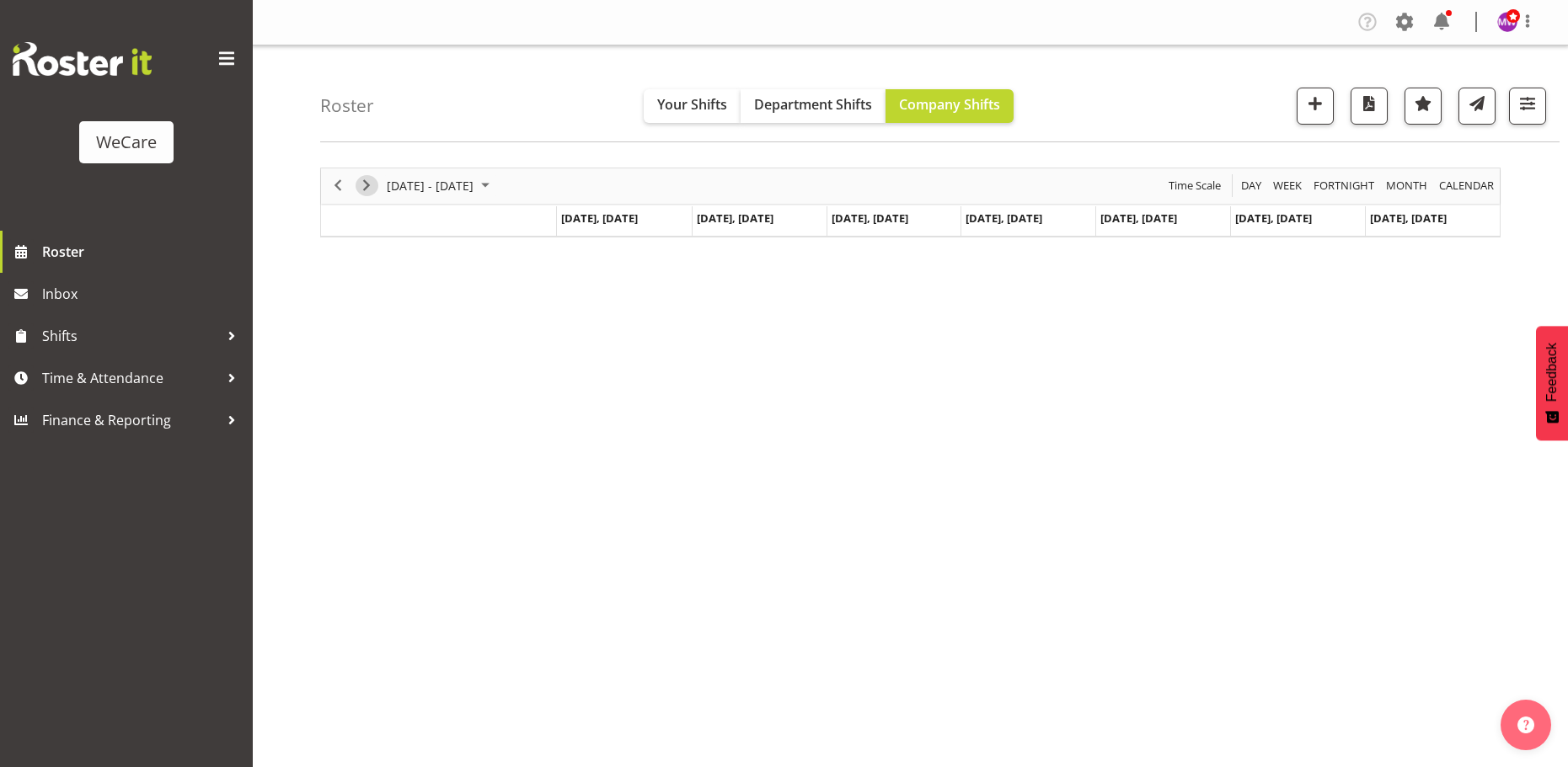
click at [367, 184] on span "Next" at bounding box center [366, 186] width 20 height 21
click at [366, 184] on span "Next" at bounding box center [366, 186] width 20 height 21
